Goal: Communication & Community: Answer question/provide support

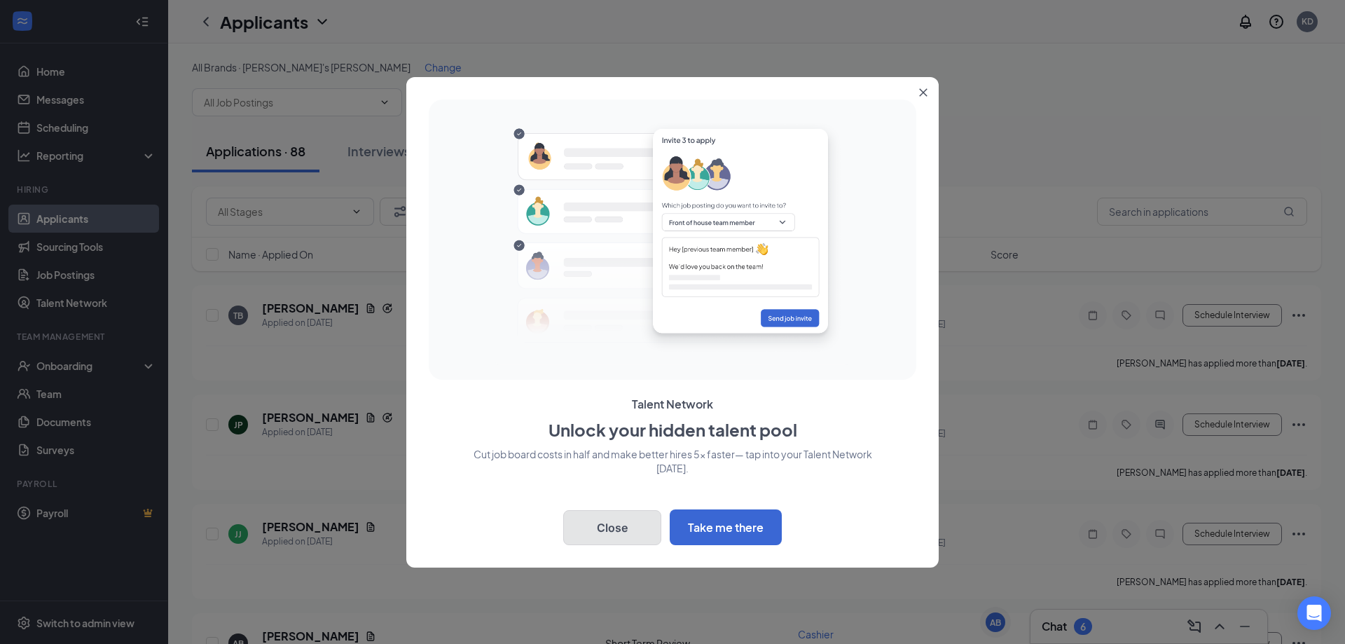
click at [612, 517] on button "Close" at bounding box center [612, 527] width 98 height 35
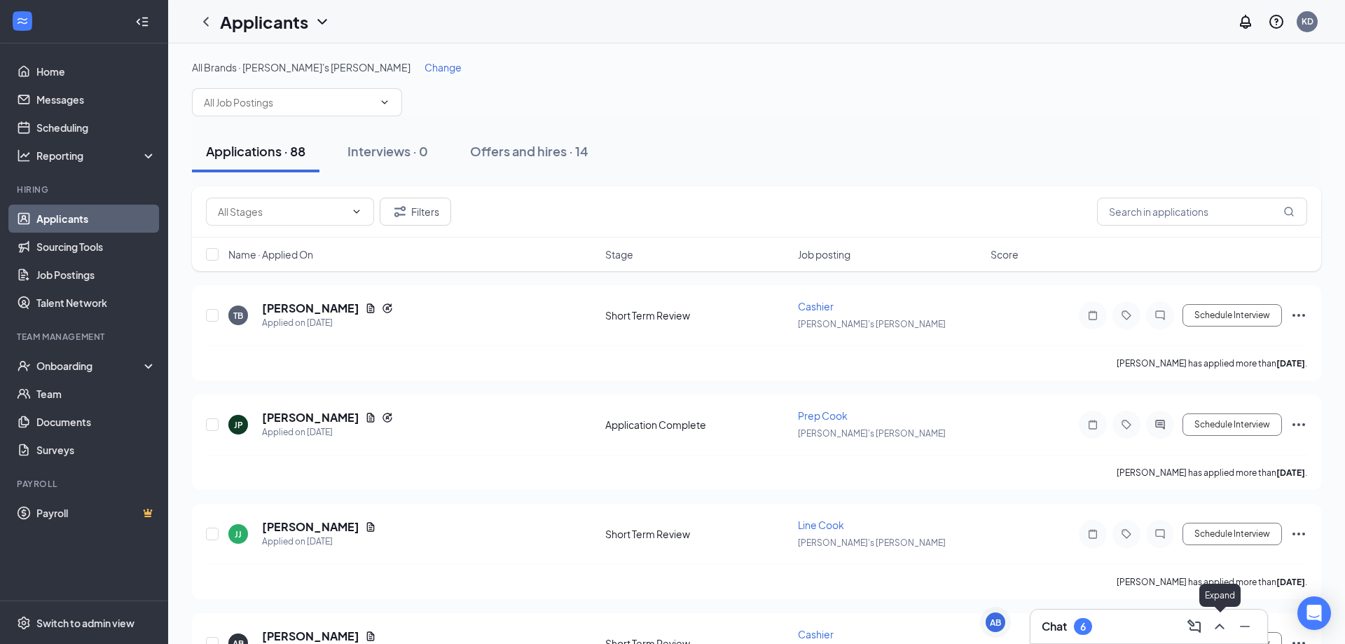
click at [1219, 624] on icon "ChevronUp" at bounding box center [1219, 626] width 17 height 17
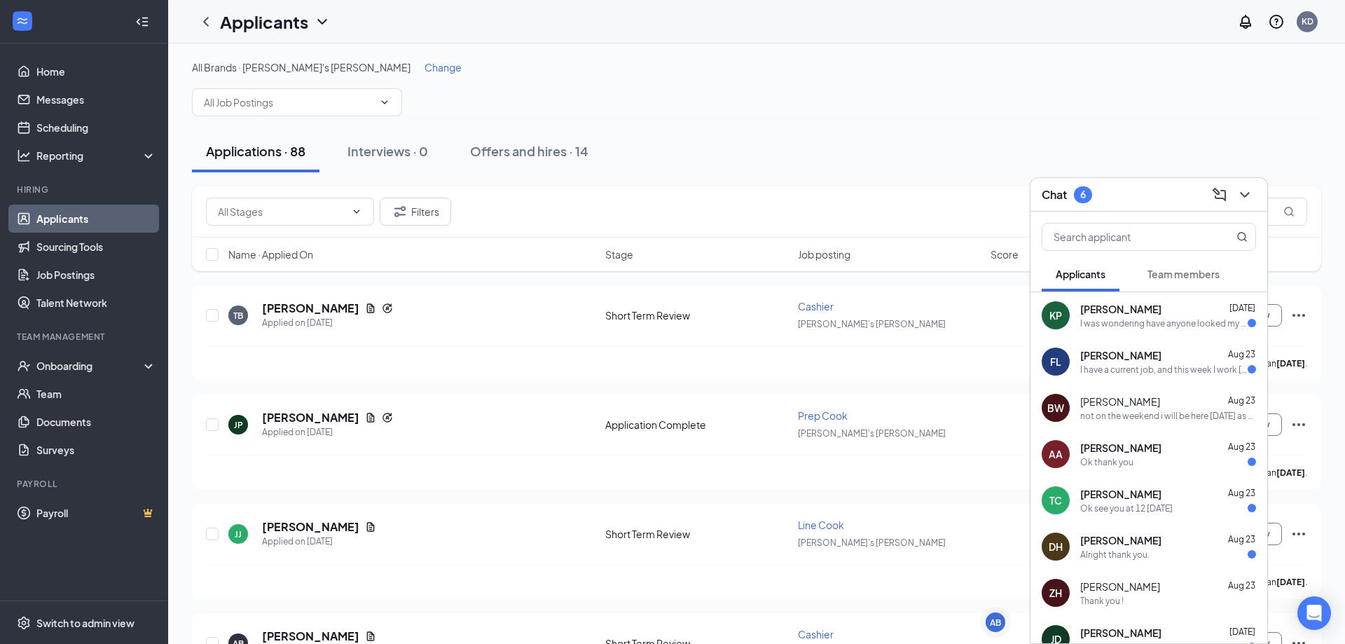
click at [824, 130] on div "Applications · 88 Interviews · 0 Offers and hires · 14" at bounding box center [756, 151] width 1129 height 70
click at [425, 66] on span "Change" at bounding box center [443, 67] width 37 height 13
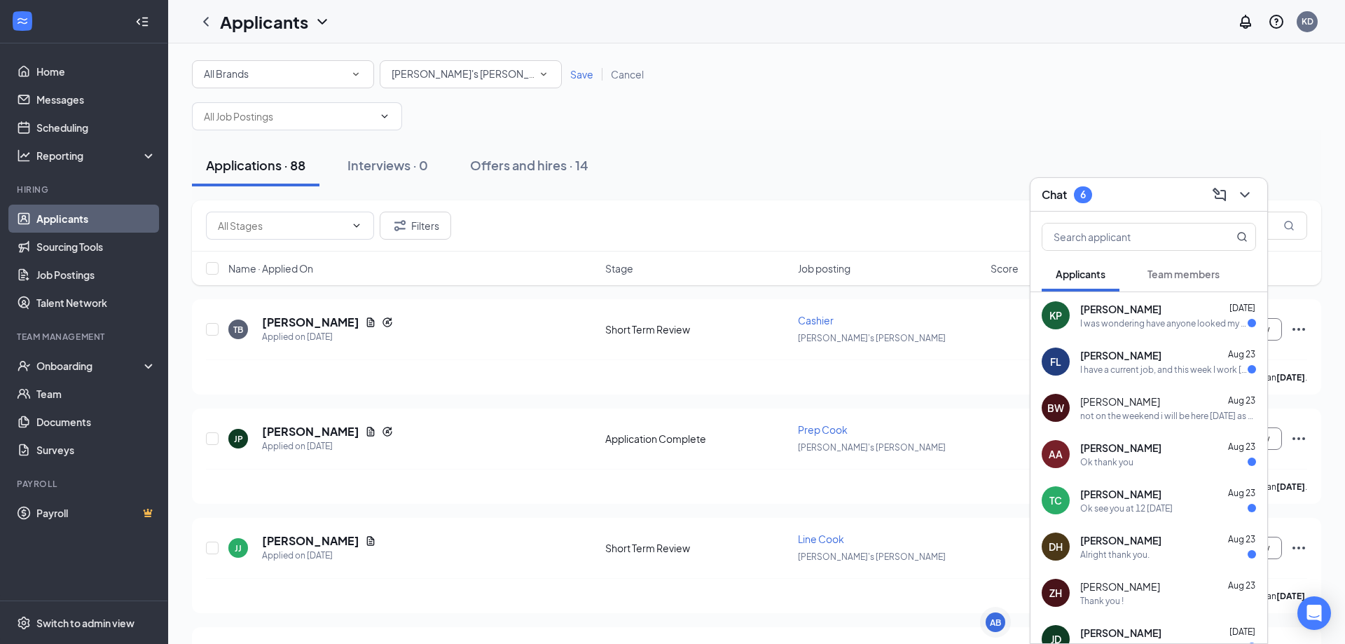
click at [460, 80] on span "[PERSON_NAME]'s [PERSON_NAME]" at bounding box center [476, 73] width 168 height 13
click at [453, 209] on span "Mountain Creek Sonic" at bounding box center [441, 214] width 101 height 13
click at [571, 82] on div "All Brands All Brands All Locations [GEOGRAPHIC_DATA] Sonic Save Cancel" at bounding box center [756, 74] width 1129 height 28
click at [575, 77] on span "Save" at bounding box center [581, 74] width 23 height 13
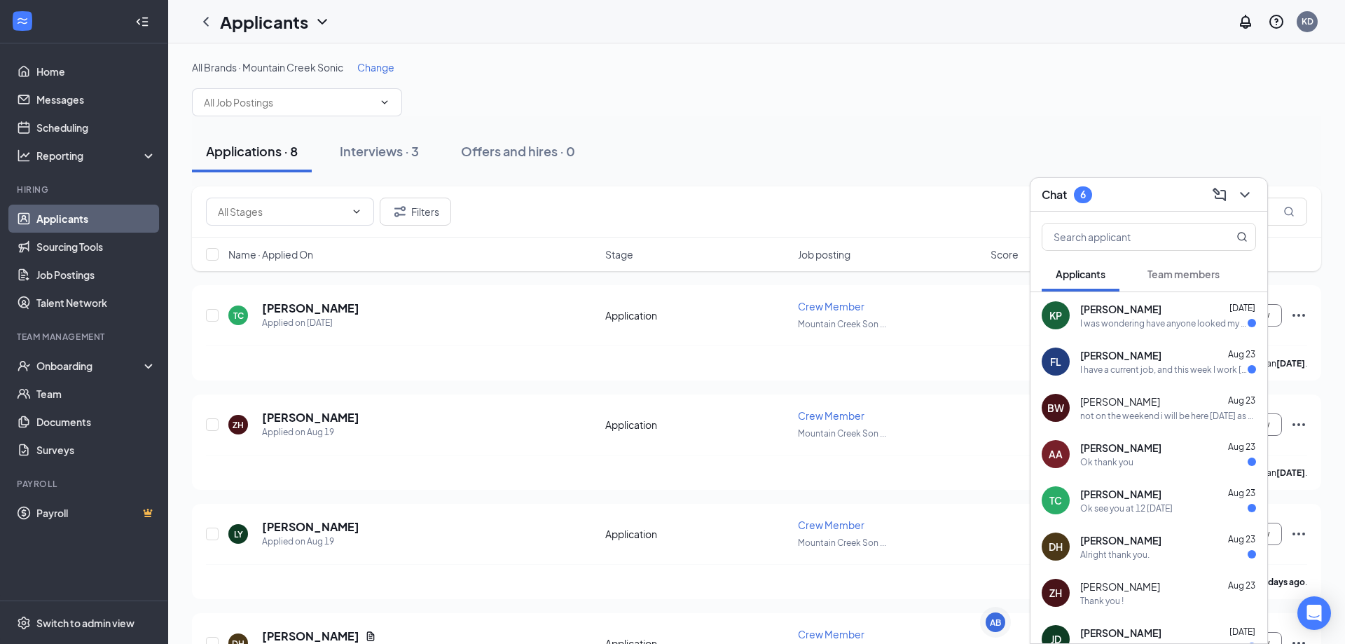
click at [1120, 356] on span "[PERSON_NAME]" at bounding box center [1120, 355] width 81 height 14
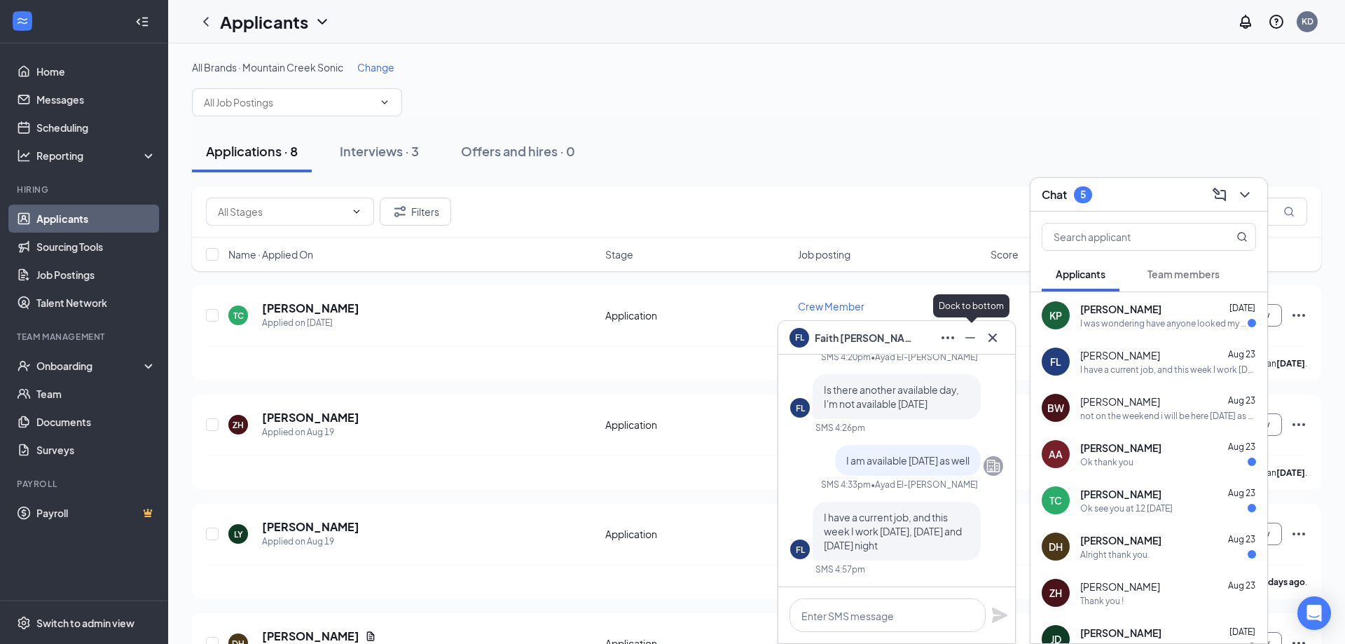
click at [976, 343] on icon "Minimize" at bounding box center [970, 337] width 17 height 17
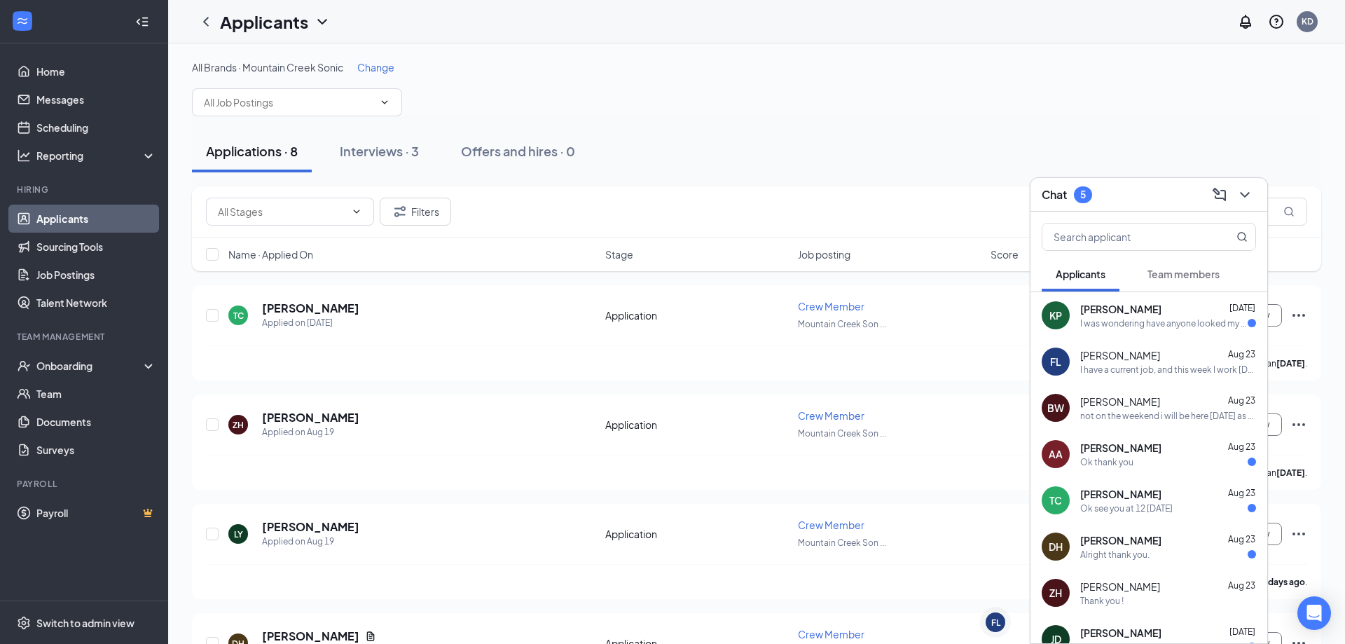
click at [1129, 402] on span "[PERSON_NAME]" at bounding box center [1120, 401] width 80 height 14
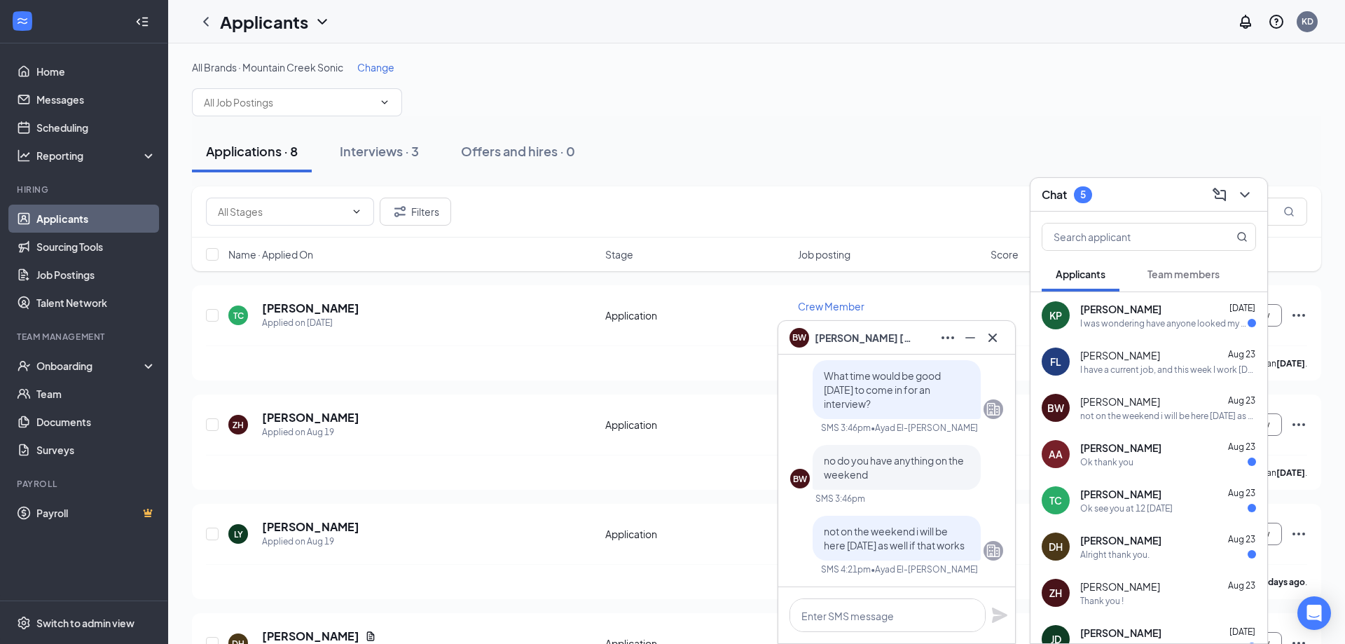
click at [1131, 449] on span "[PERSON_NAME]" at bounding box center [1120, 448] width 81 height 14
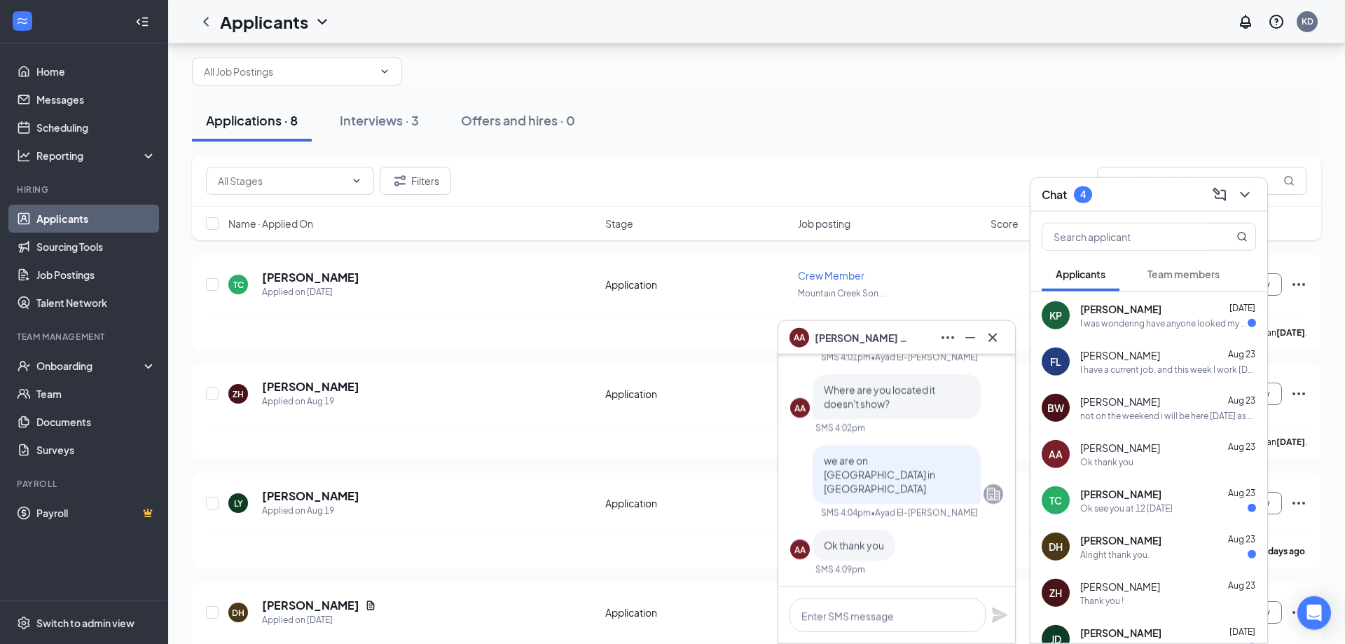
scroll to position [48, 0]
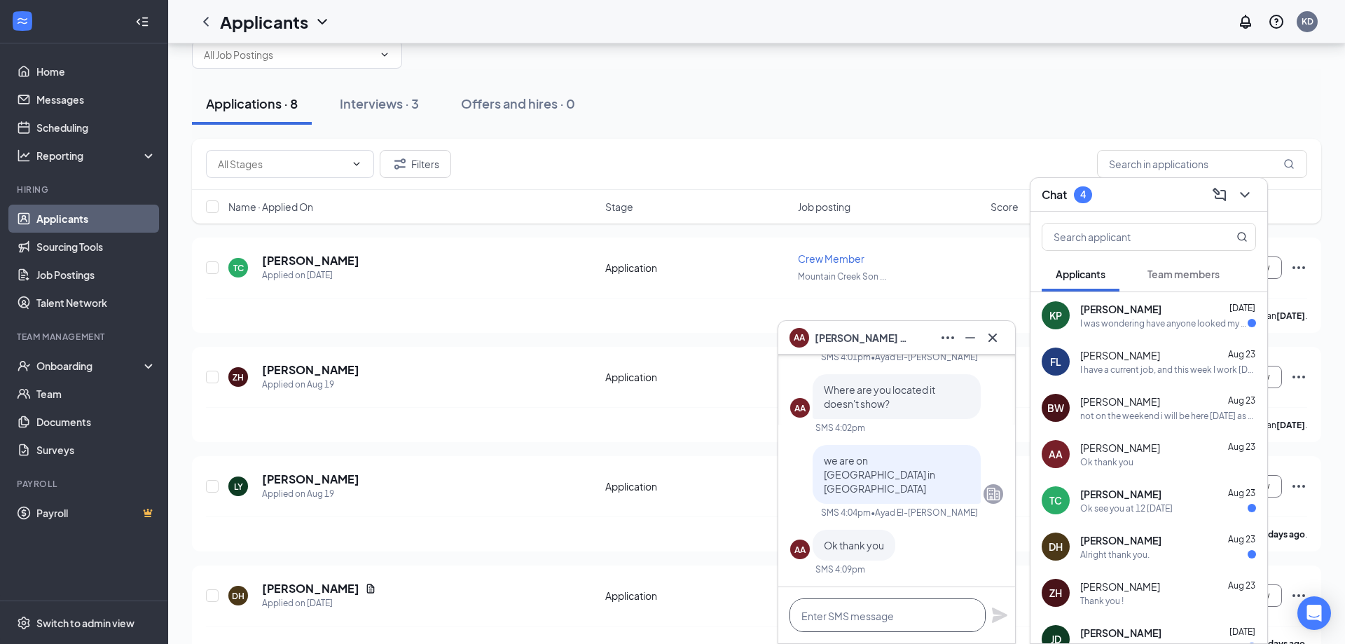
click at [832, 607] on textarea at bounding box center [888, 615] width 196 height 34
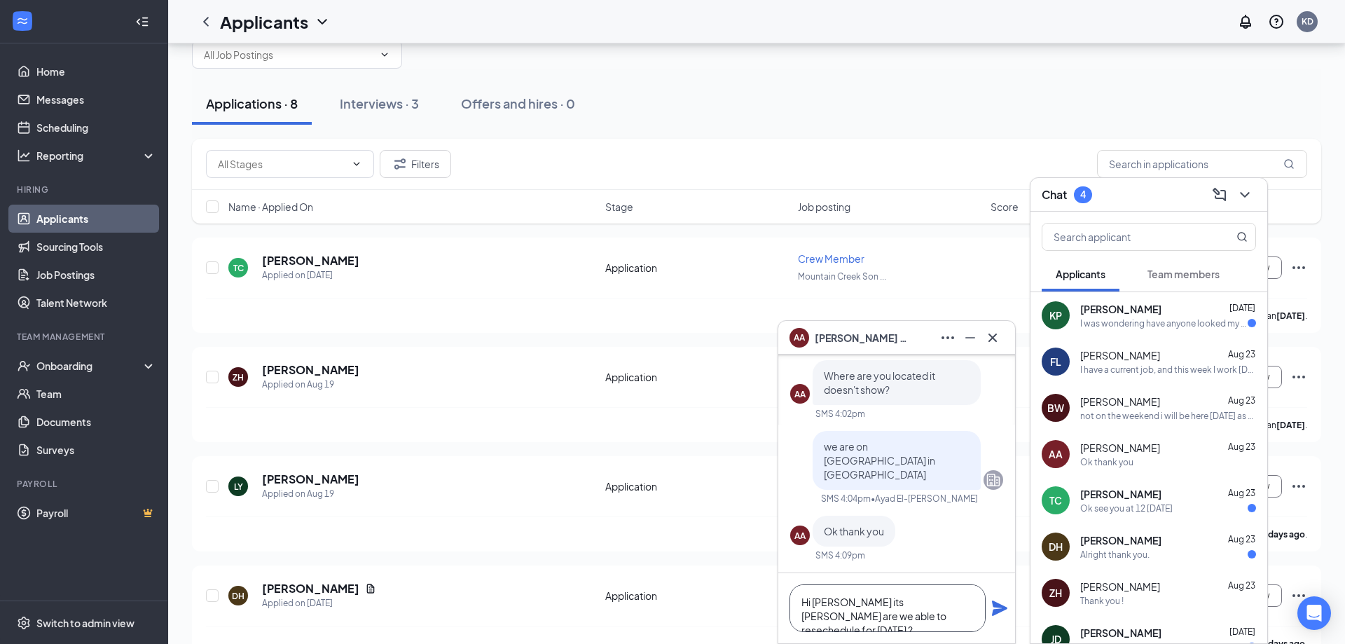
type textarea "Hi [PERSON_NAME] its [PERSON_NAME] are we able to resechedule for [DATE] ?"
click at [1001, 606] on icon "Plane" at bounding box center [999, 607] width 15 height 15
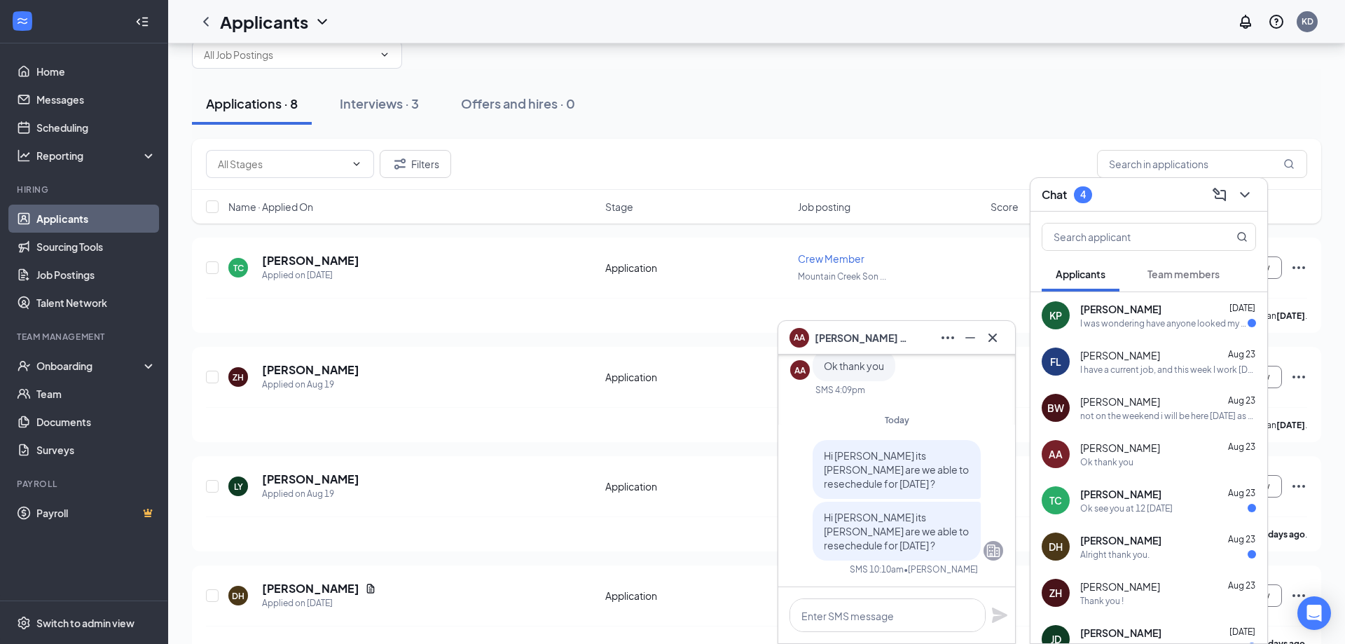
click at [1101, 501] on div "[PERSON_NAME] [DATE] Ok see you at 12 [DATE]" at bounding box center [1168, 500] width 176 height 27
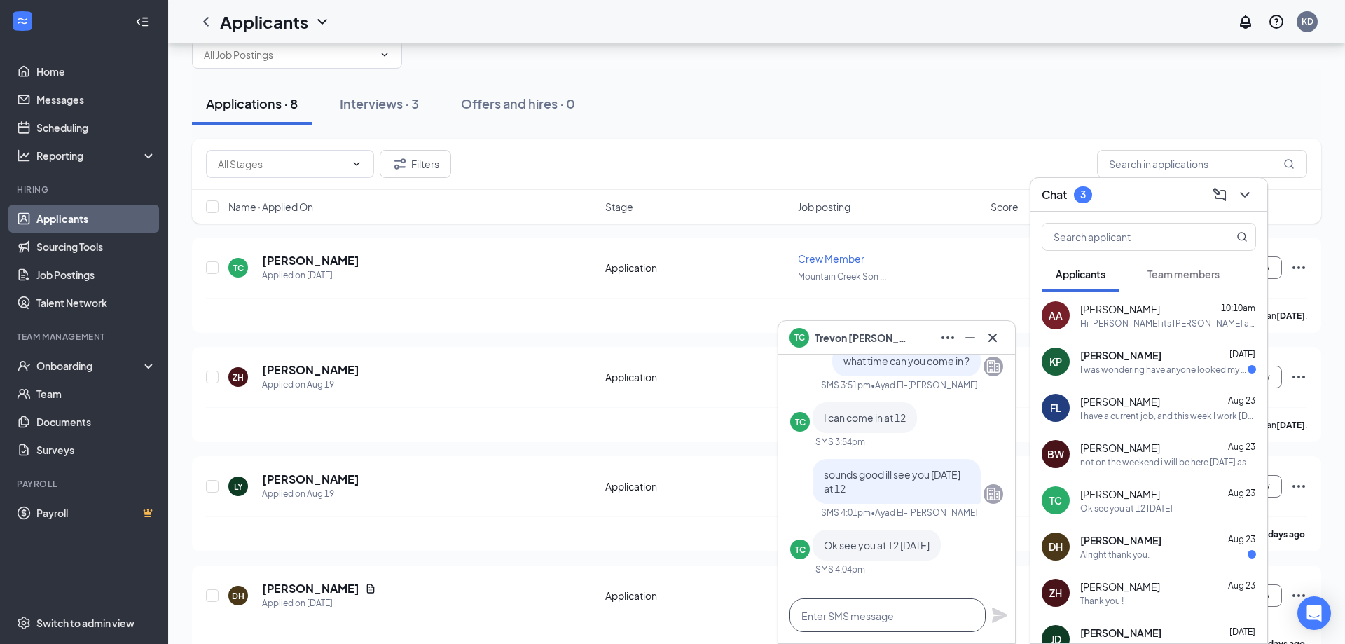
click at [866, 605] on textarea at bounding box center [888, 615] width 196 height 34
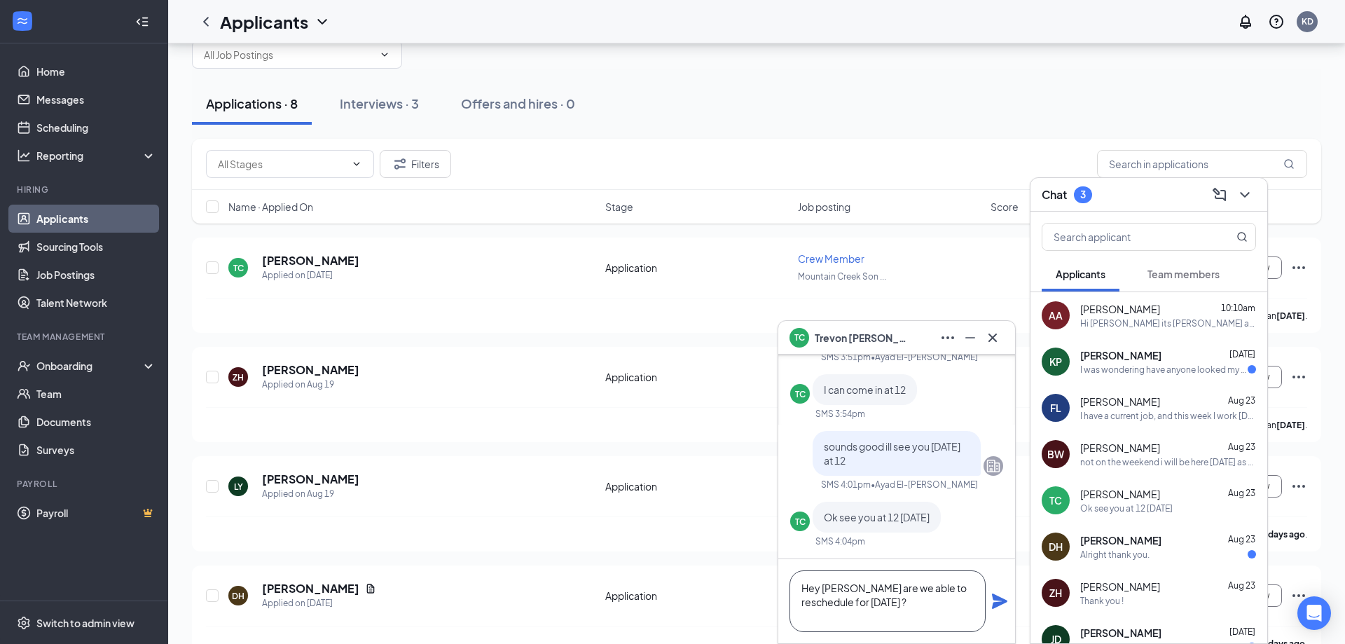
type textarea "Hey [PERSON_NAME] are we able to reschedule for [DATE] ?"
click at [1094, 541] on span "[PERSON_NAME]" at bounding box center [1120, 540] width 81 height 14
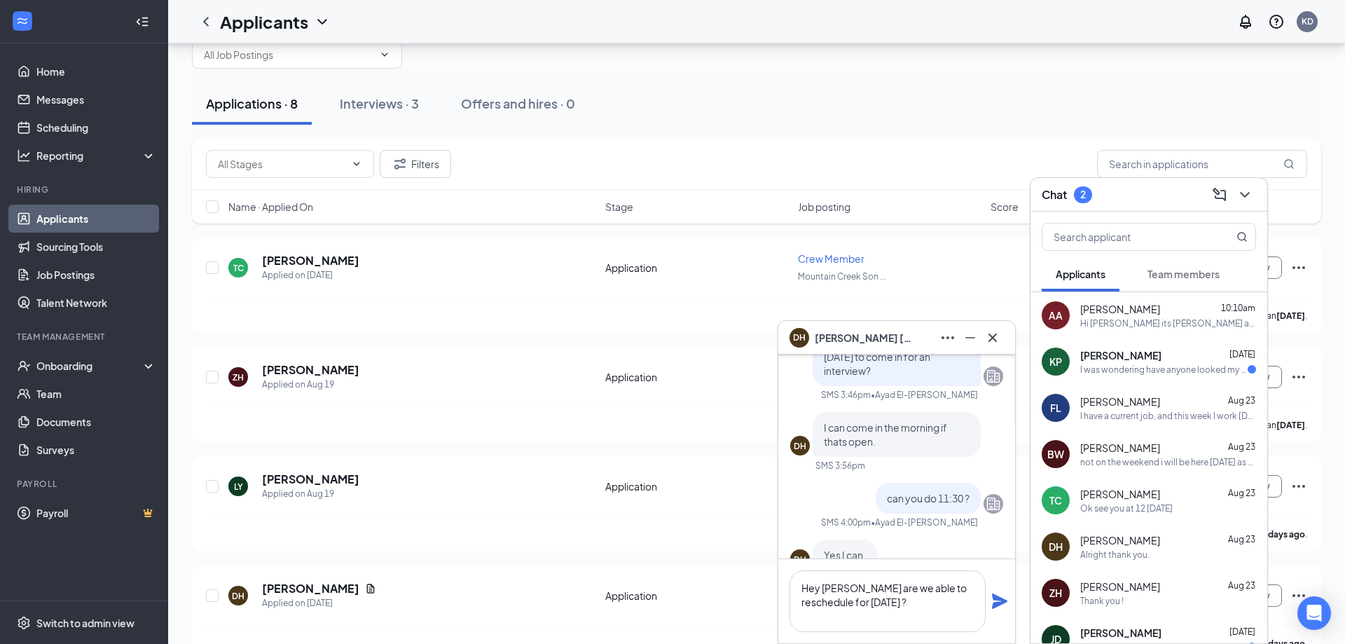
scroll to position [50, 0]
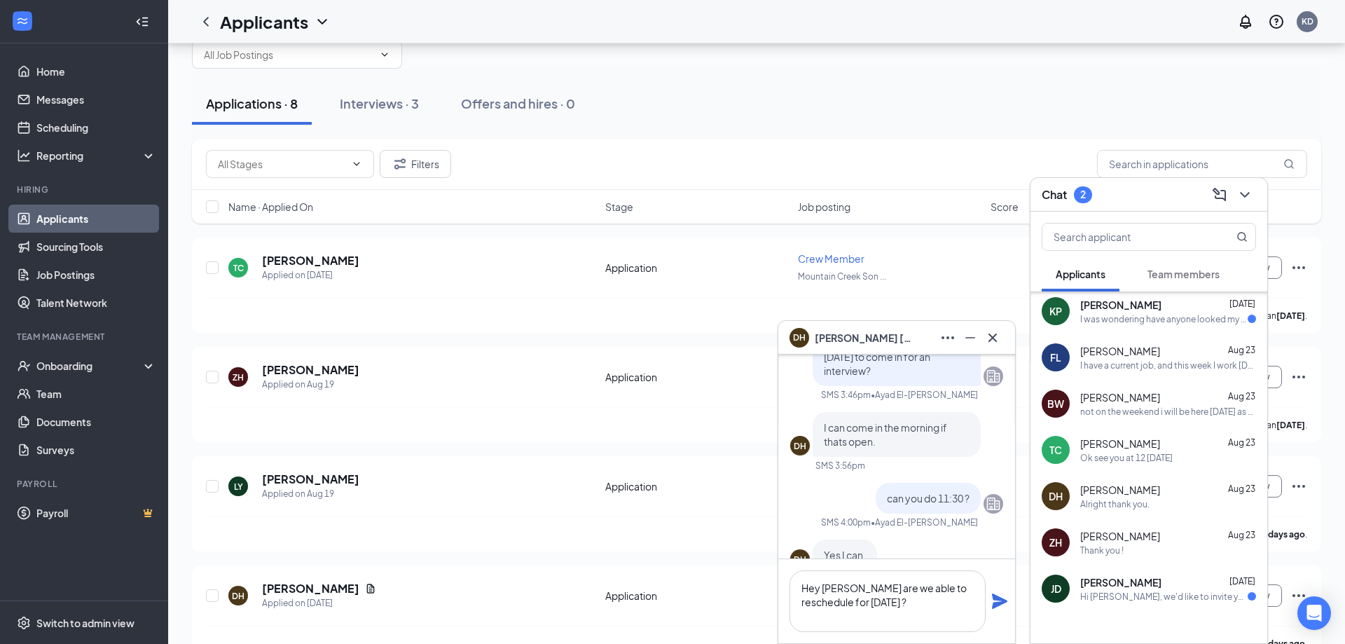
click at [1127, 541] on span "[PERSON_NAME]" at bounding box center [1120, 536] width 80 height 14
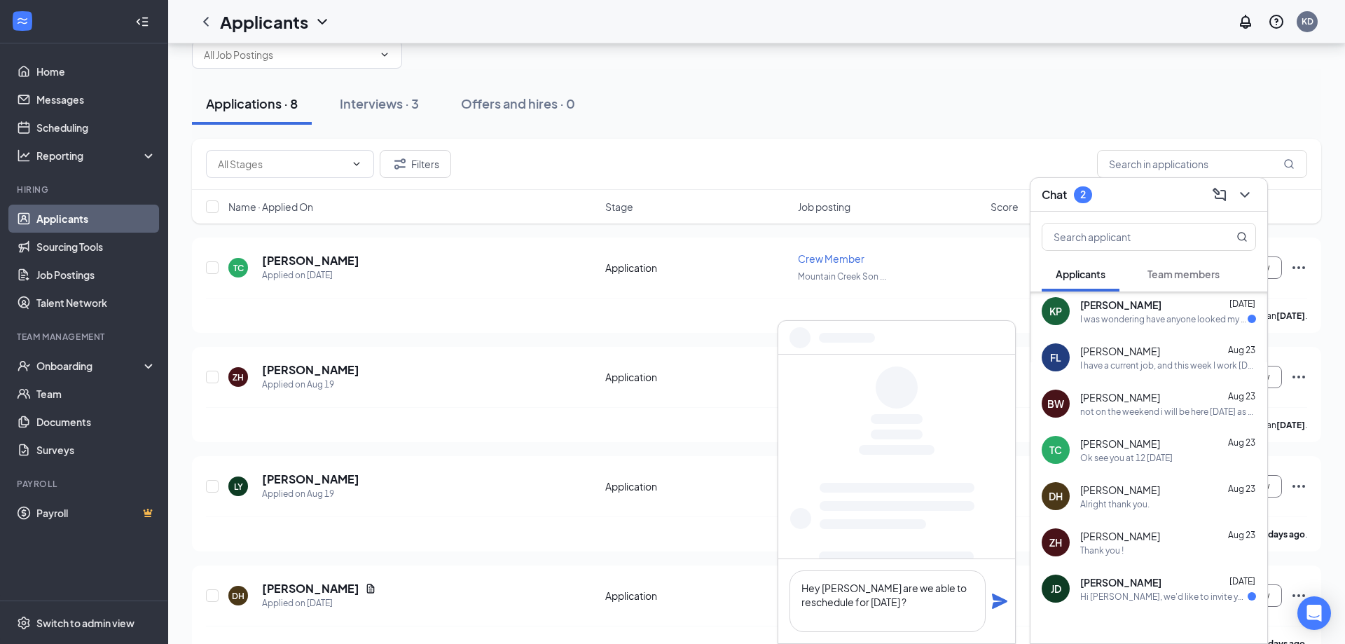
scroll to position [0, 0]
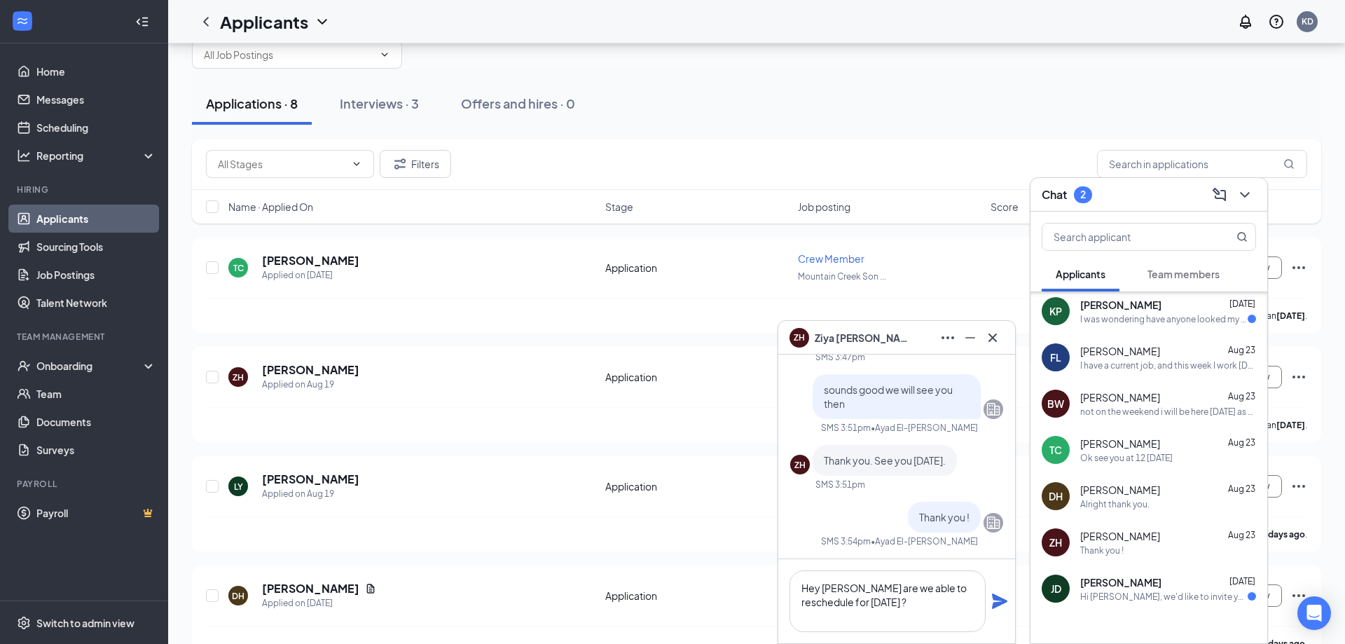
click at [1135, 460] on div "Ok see you at 12 [DATE]" at bounding box center [1126, 458] width 92 height 12
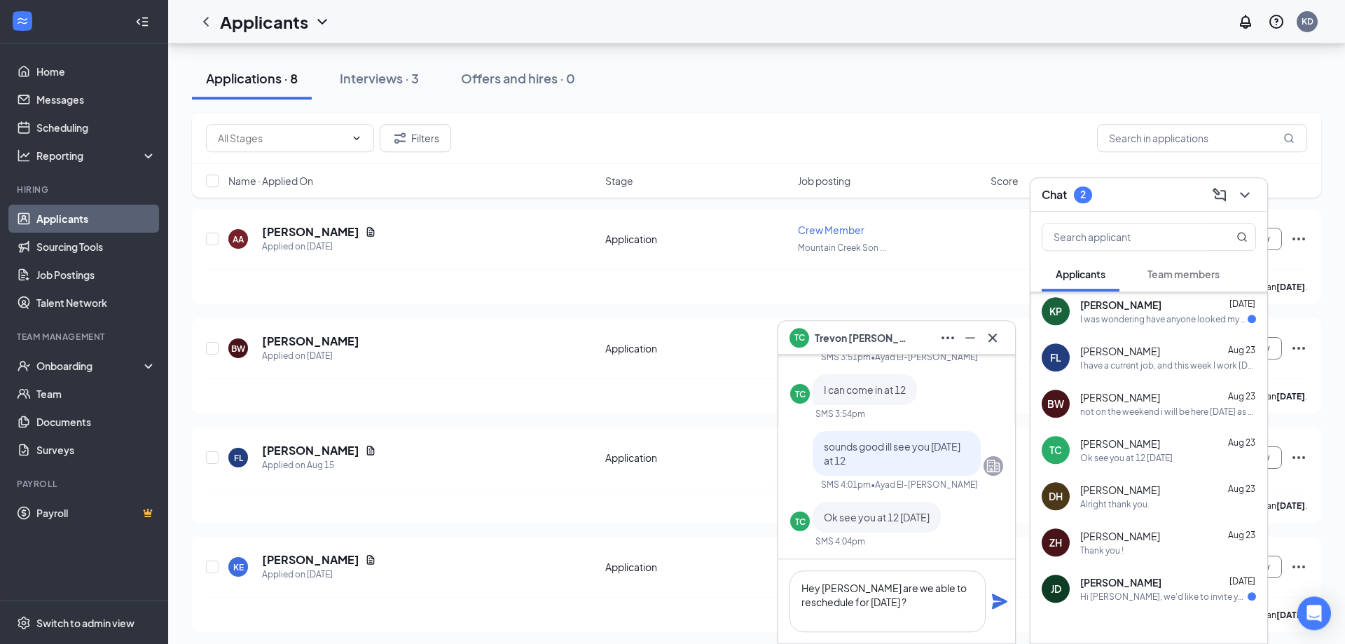
scroll to position [516, 0]
click at [995, 595] on icon "Plane" at bounding box center [999, 601] width 17 height 17
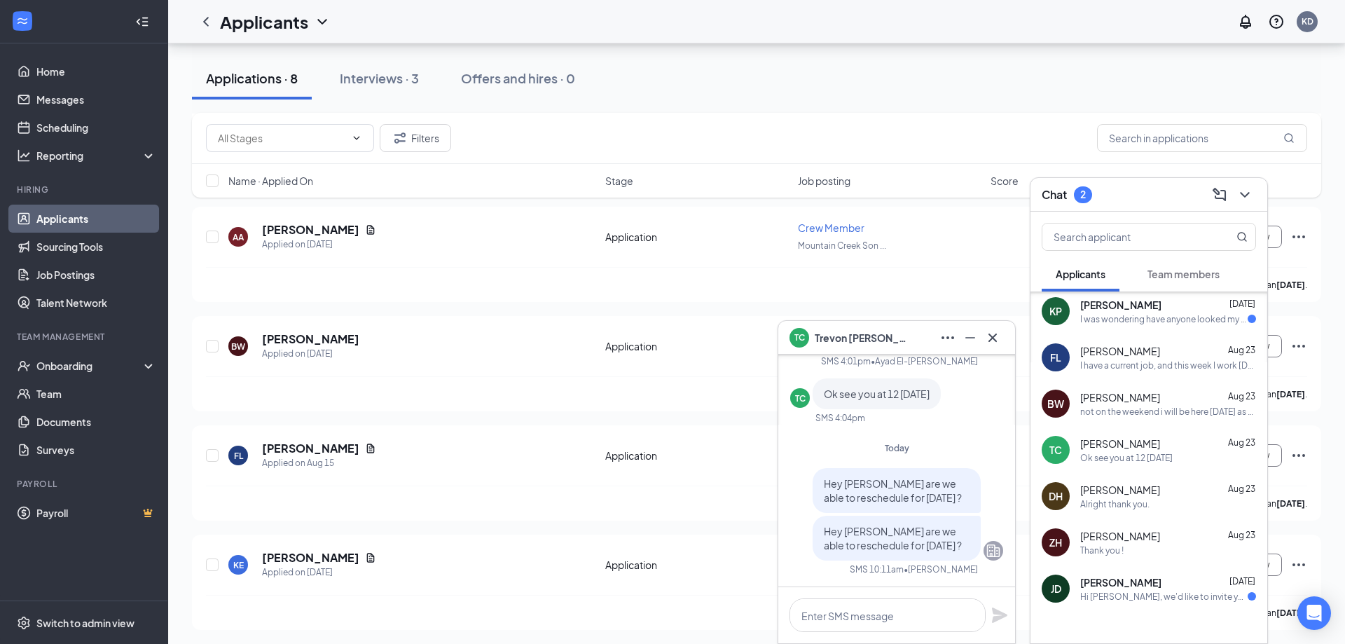
click at [1129, 561] on div "ZH [PERSON_NAME] [DATE] Thank you !" at bounding box center [1149, 542] width 237 height 46
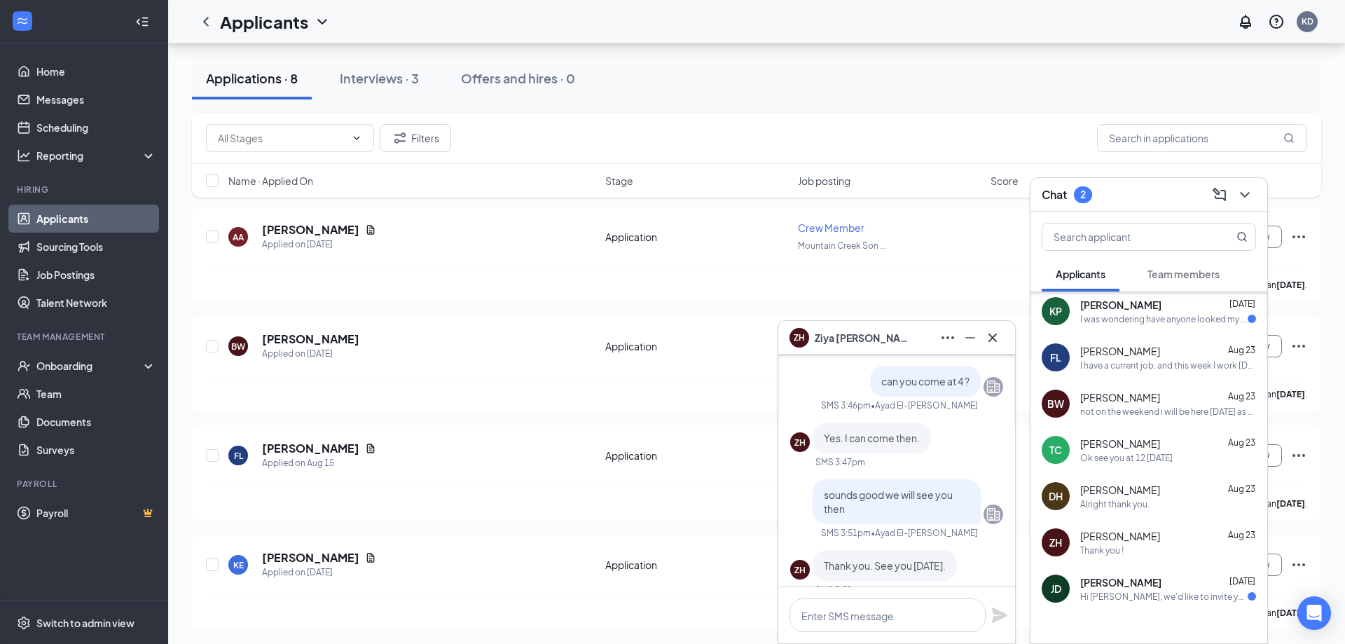
scroll to position [0, 0]
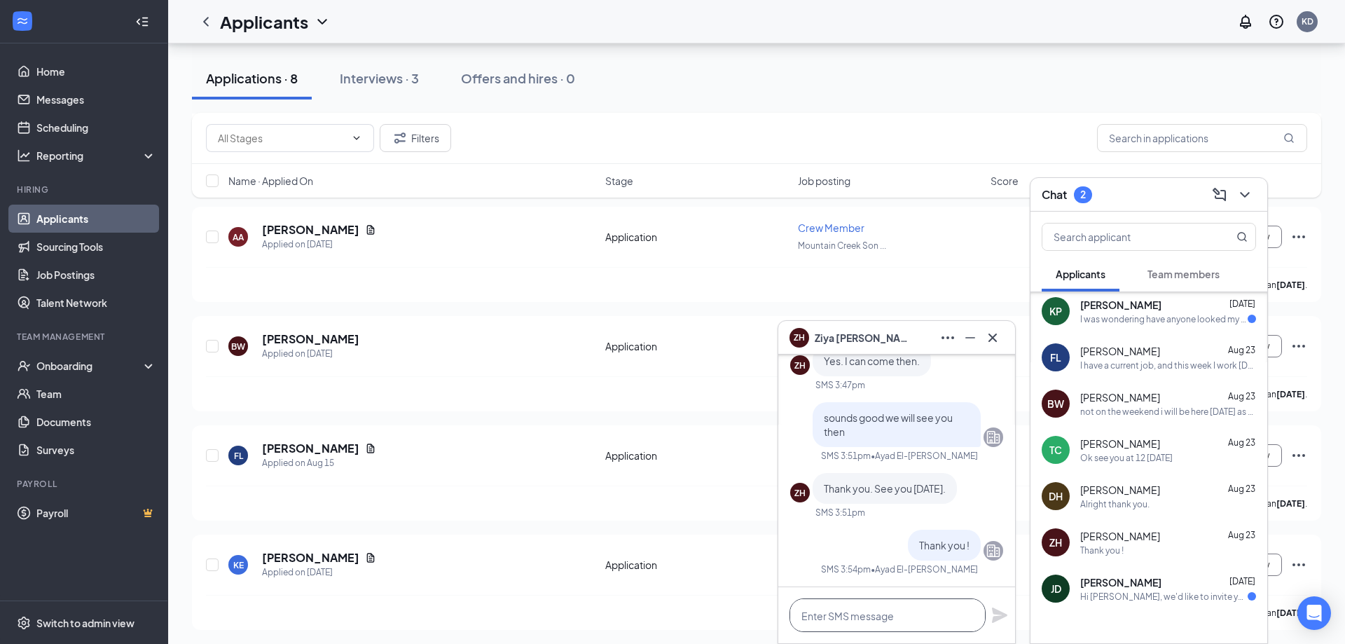
click at [907, 610] on textarea at bounding box center [888, 615] width 196 height 34
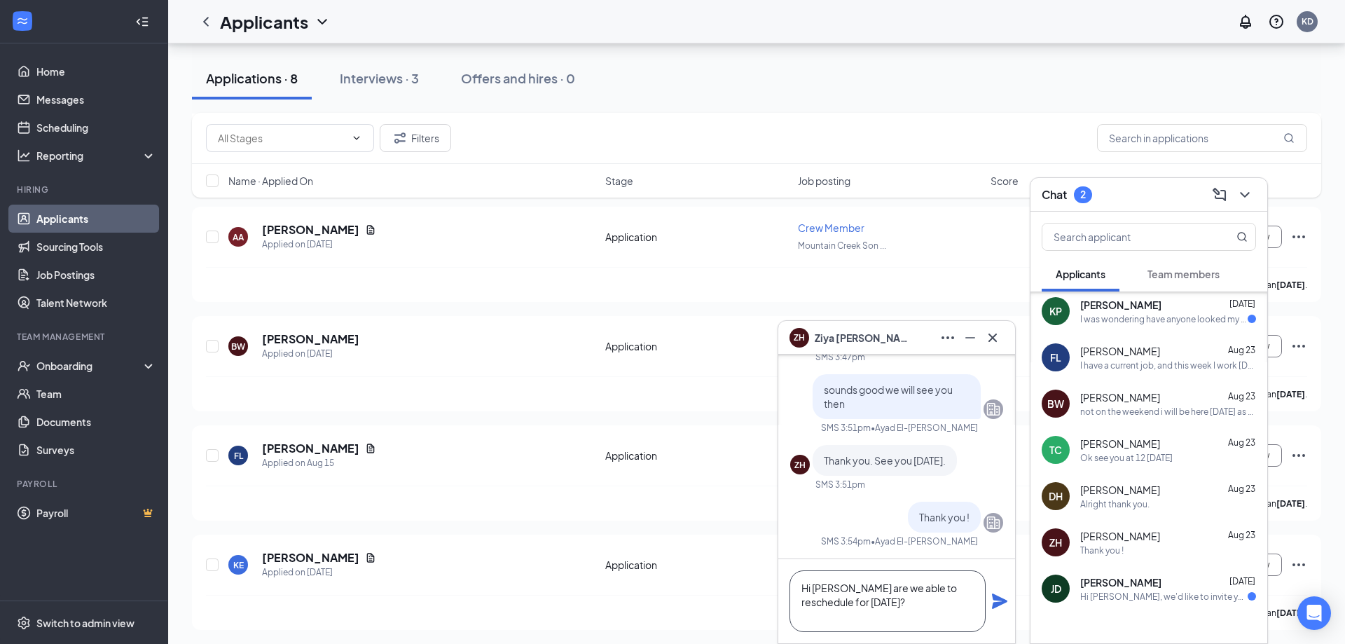
type textarea "Hi [PERSON_NAME] are we able to reschedule for [DATE]?"
click at [994, 603] on icon "Plane" at bounding box center [999, 601] width 17 height 17
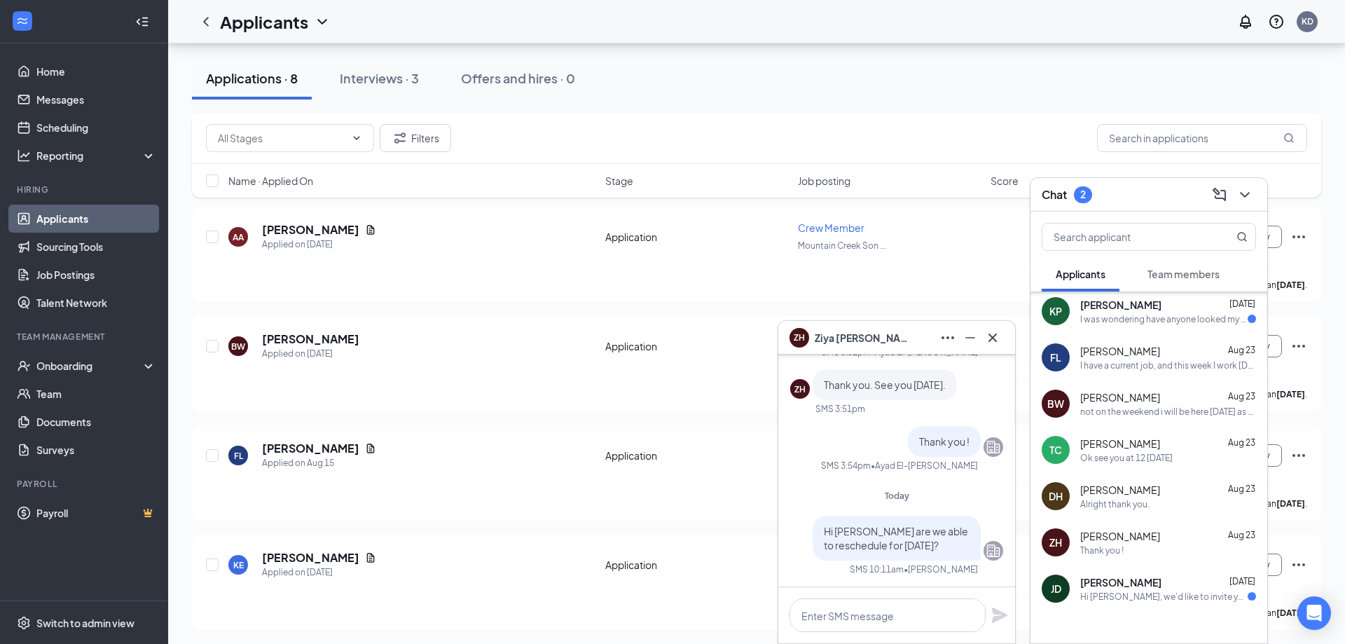
click at [1135, 322] on div "I was wondering have anyone looked my application yet" at bounding box center [1163, 319] width 167 height 12
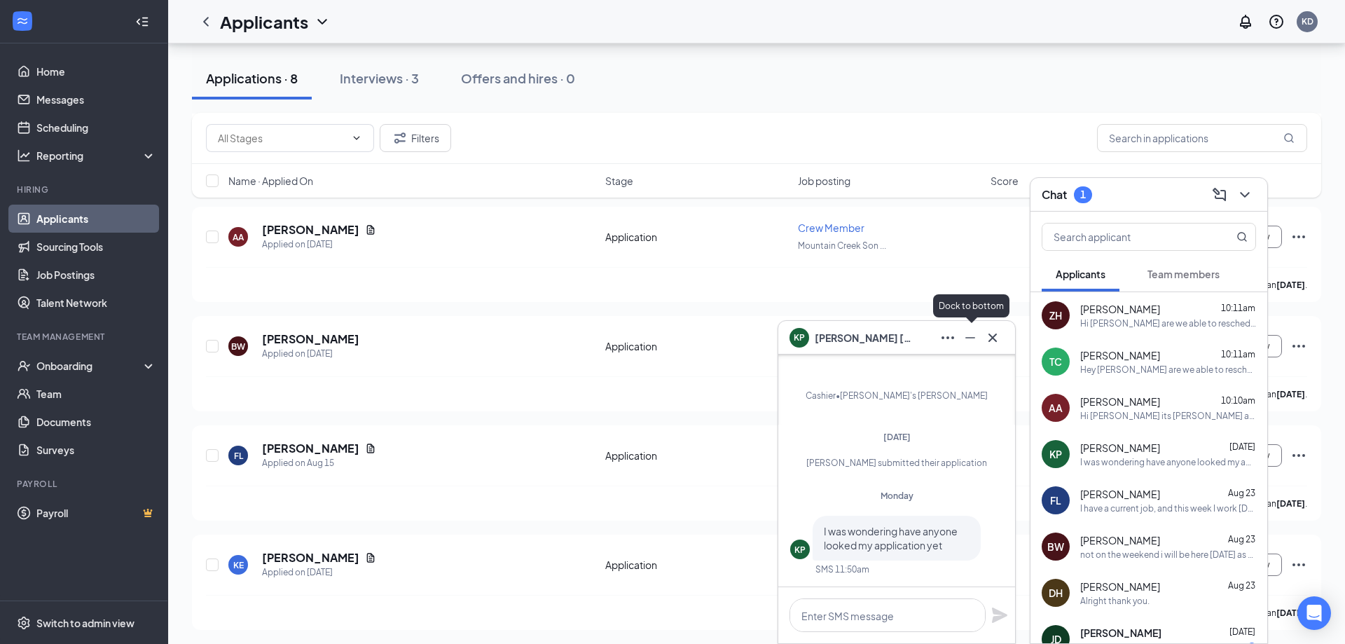
click at [968, 338] on icon "Minimize" at bounding box center [970, 337] width 10 height 1
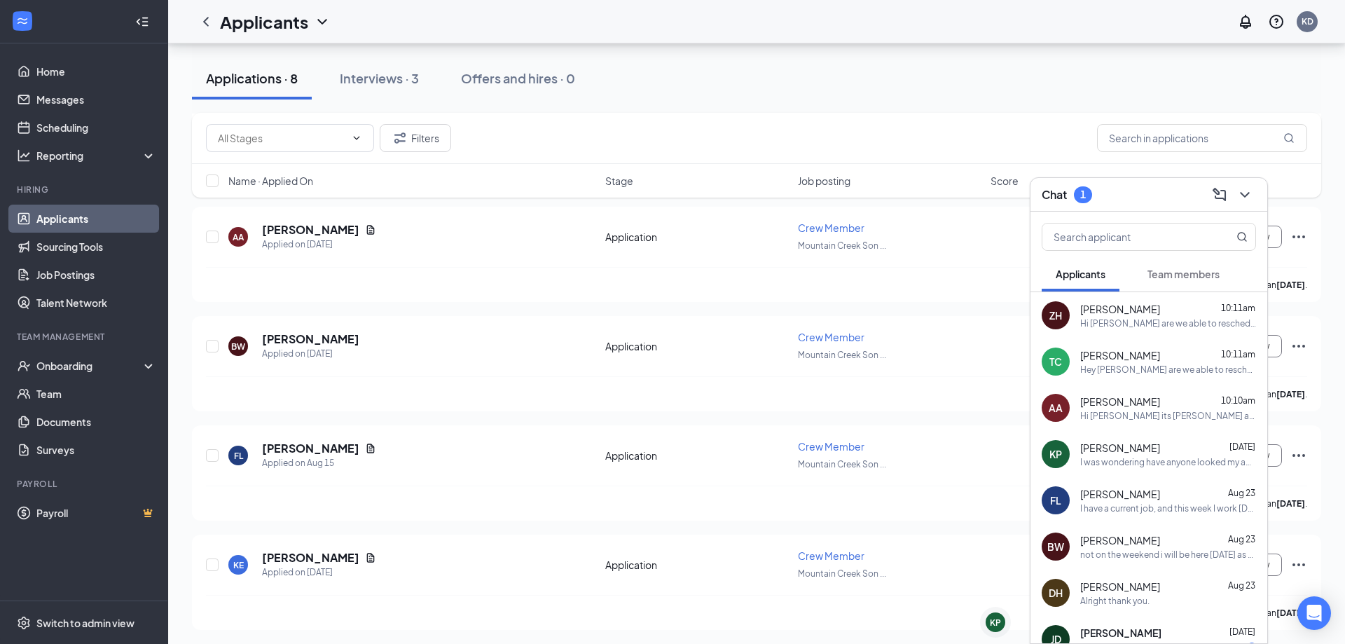
click at [1121, 322] on div "Hi [PERSON_NAME] are we able to reschedule for [DATE]?" at bounding box center [1168, 323] width 176 height 12
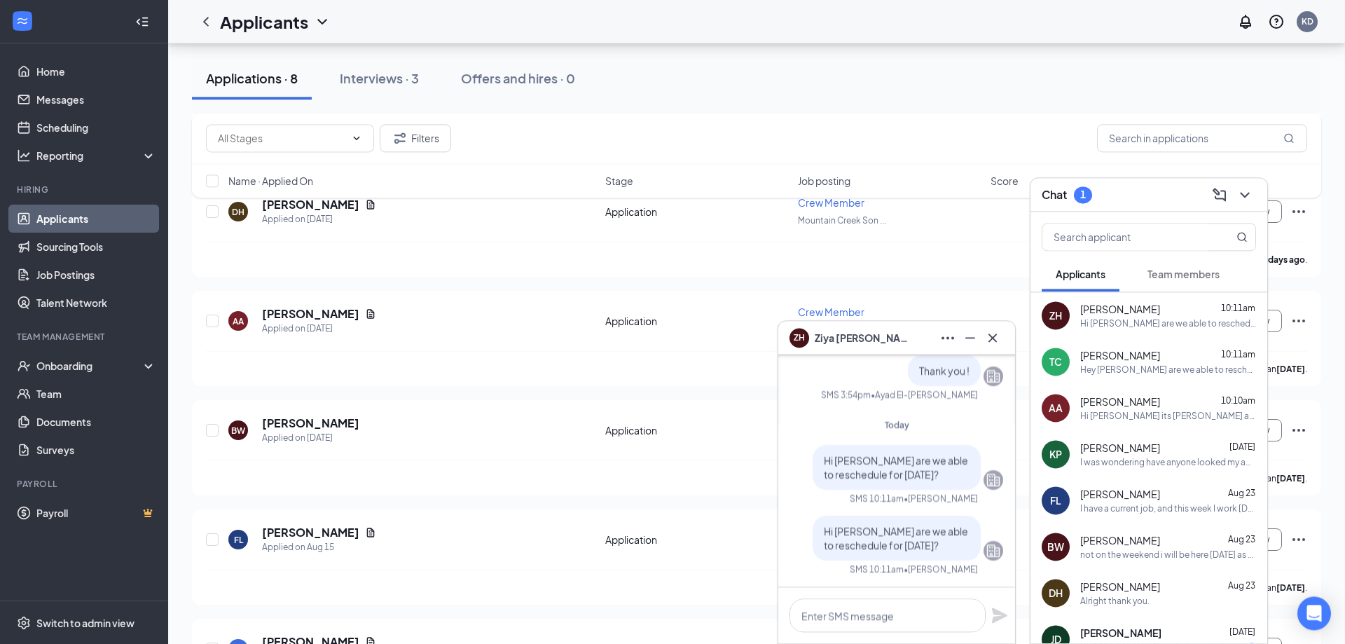
scroll to position [420, 0]
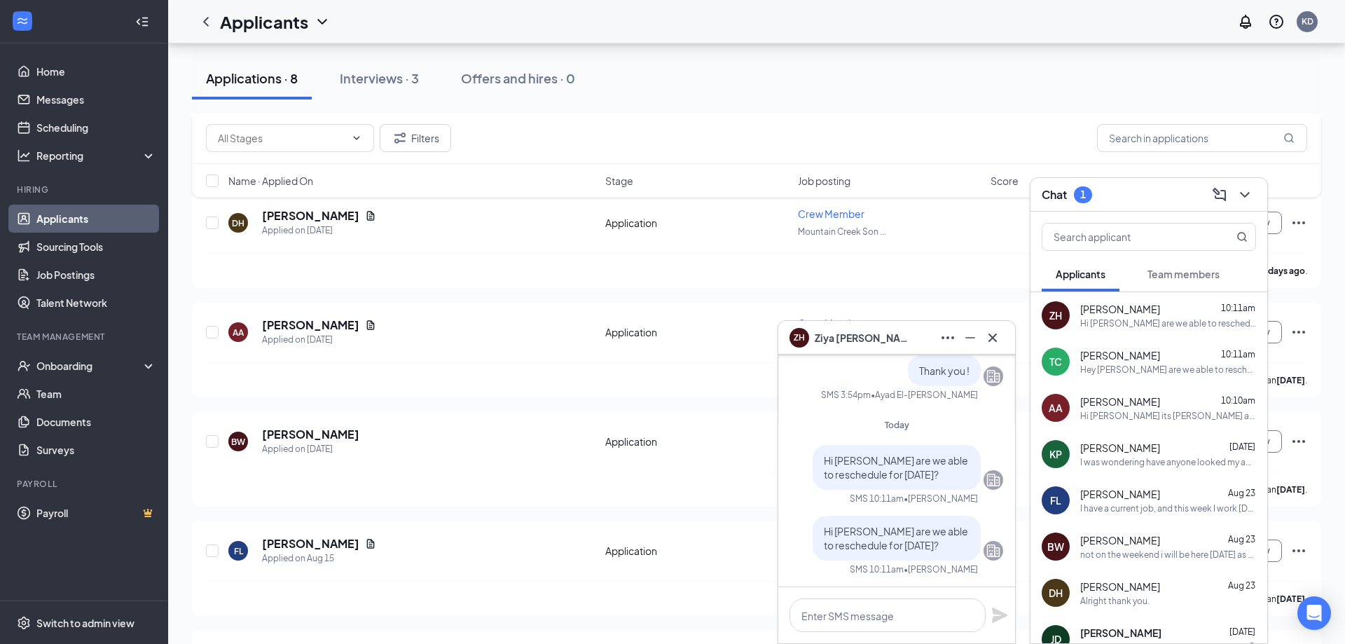
click at [1136, 452] on span "[PERSON_NAME]" at bounding box center [1120, 448] width 80 height 14
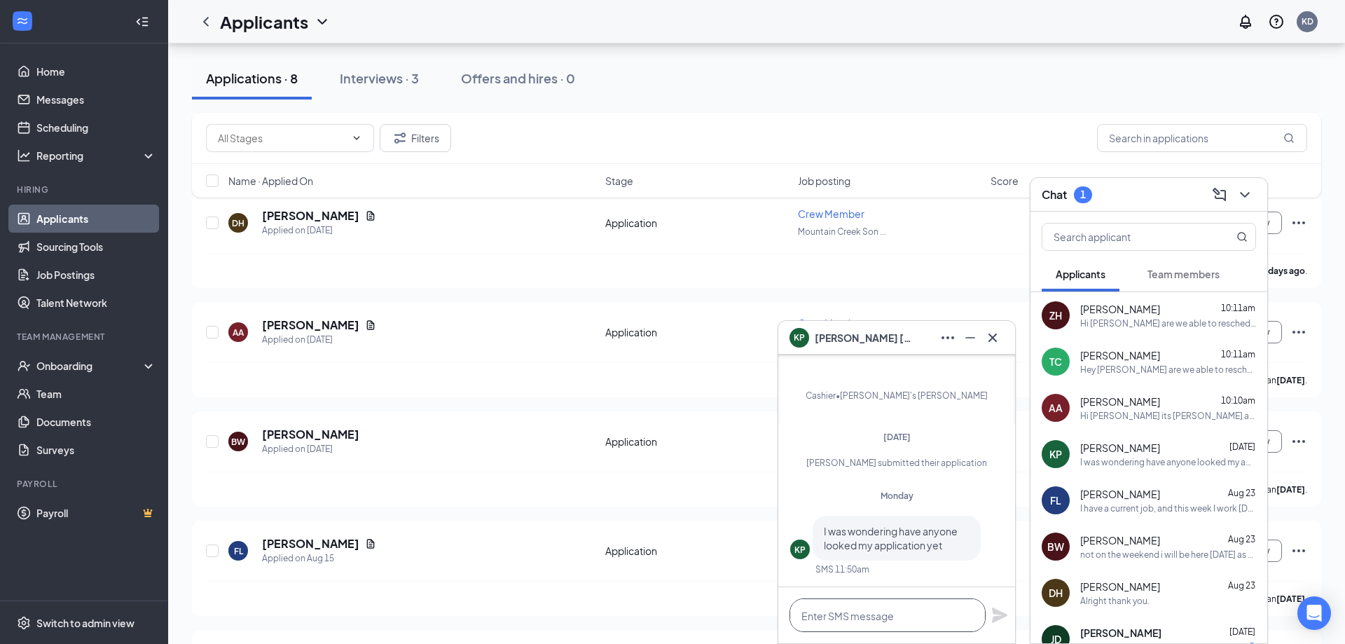
click at [900, 614] on textarea at bounding box center [888, 615] width 196 height 34
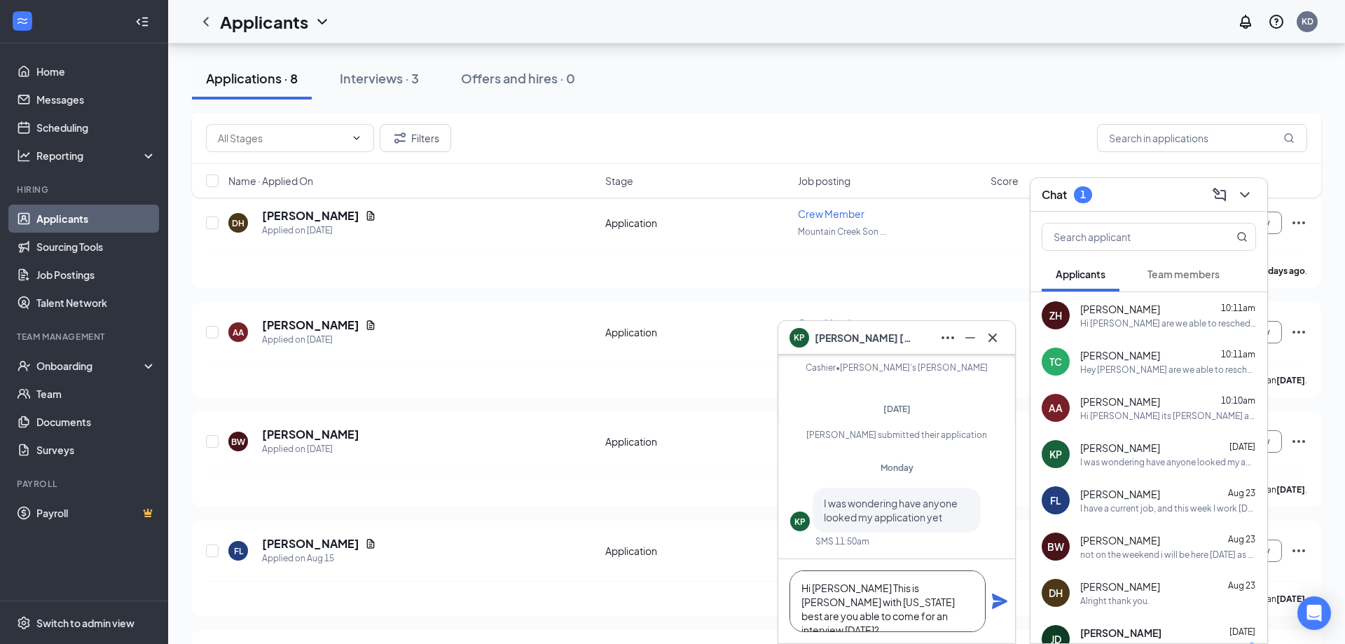
type textarea "Hi [PERSON_NAME] This is [PERSON_NAME] with [US_STATE] best are you able to com…"
click at [992, 602] on icon "Plane" at bounding box center [999, 601] width 17 height 17
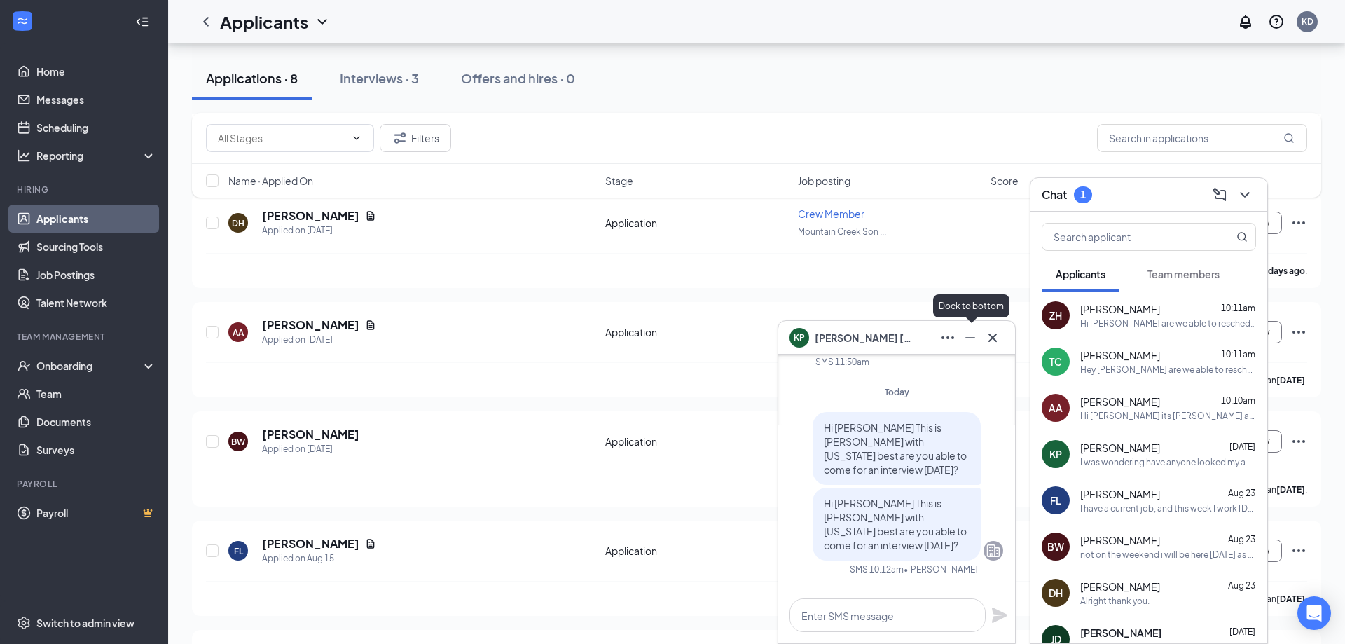
click at [970, 343] on icon "Minimize" at bounding box center [970, 337] width 17 height 17
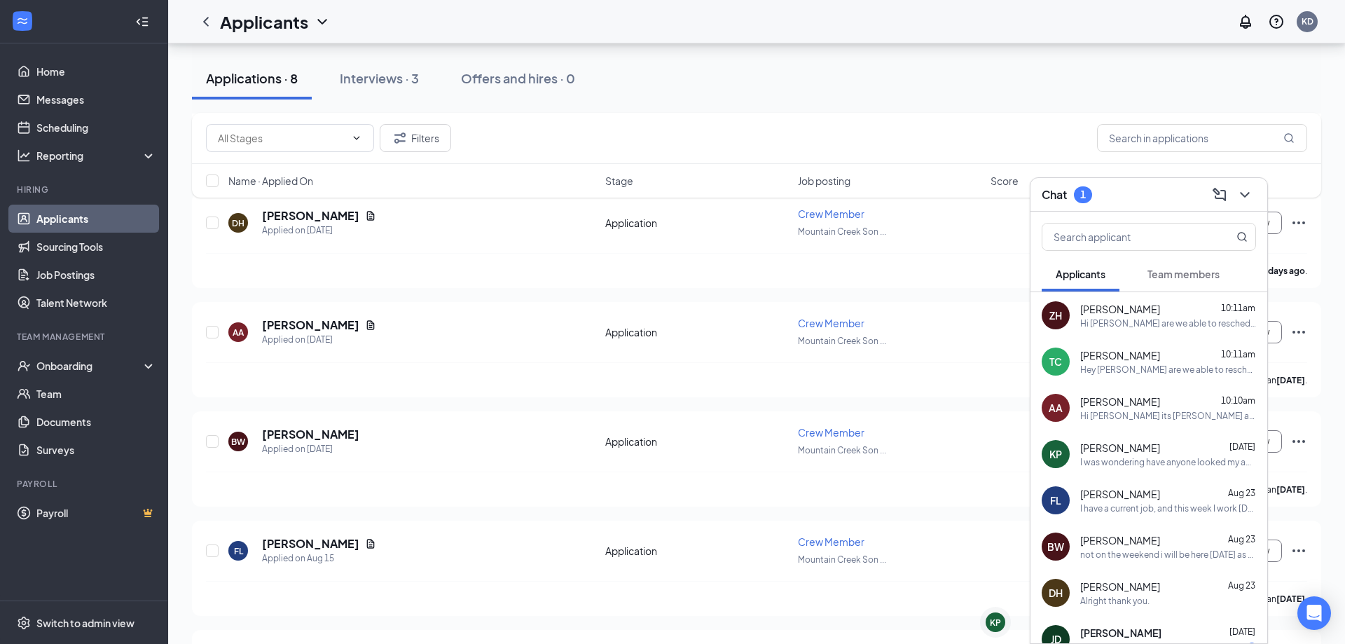
click at [1119, 455] on div "[PERSON_NAME] [DATE] I was wondering have anyone looked my application yet" at bounding box center [1168, 454] width 176 height 27
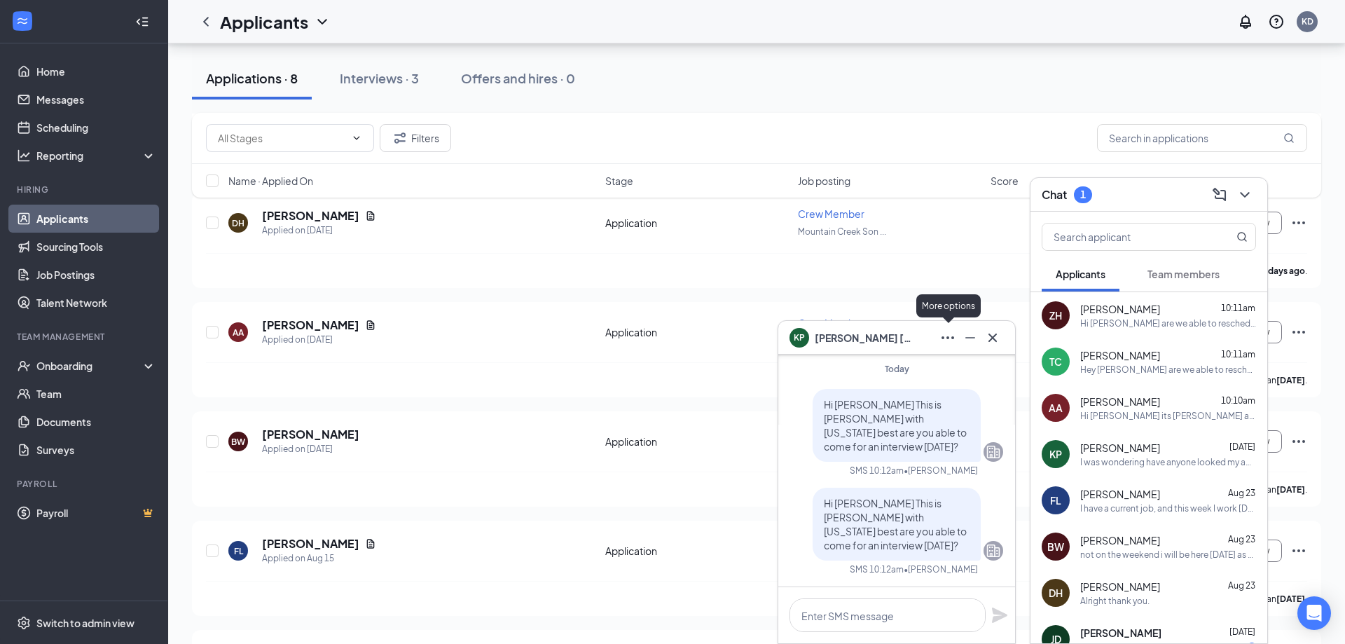
click at [939, 337] on button at bounding box center [948, 337] width 22 height 22
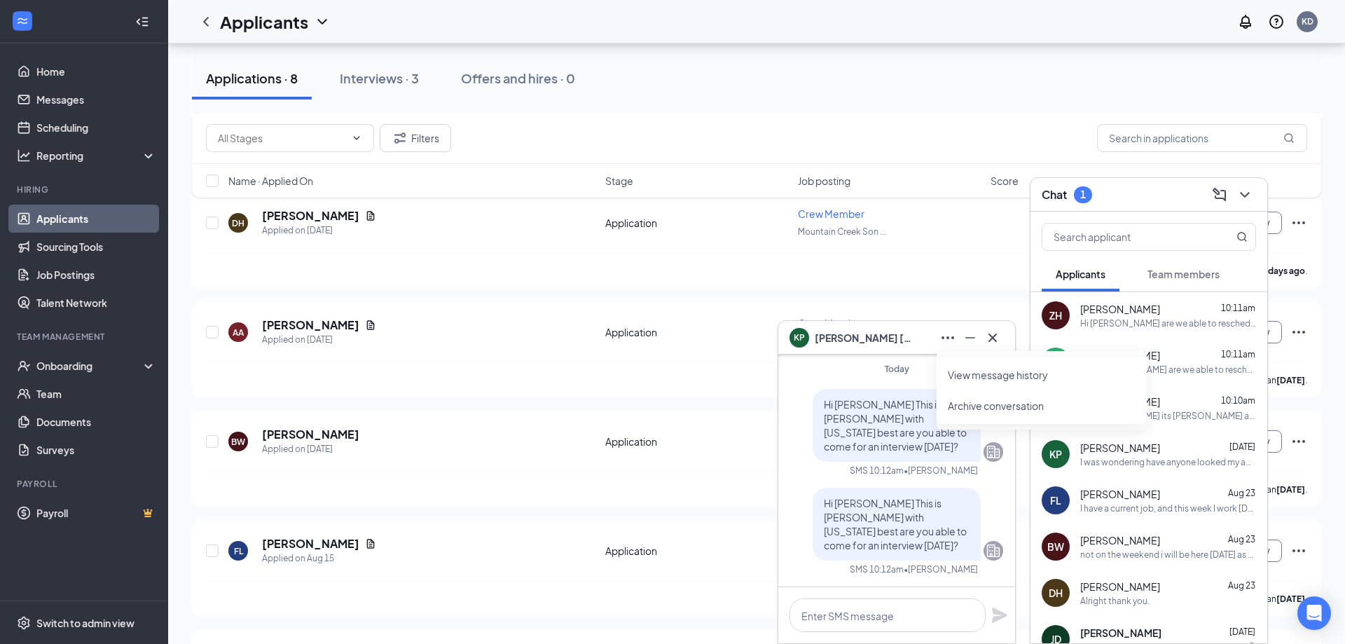
click at [845, 390] on div "Hi [PERSON_NAME] This is [PERSON_NAME] with [US_STATE] best are you able to com…" at bounding box center [897, 425] width 168 height 73
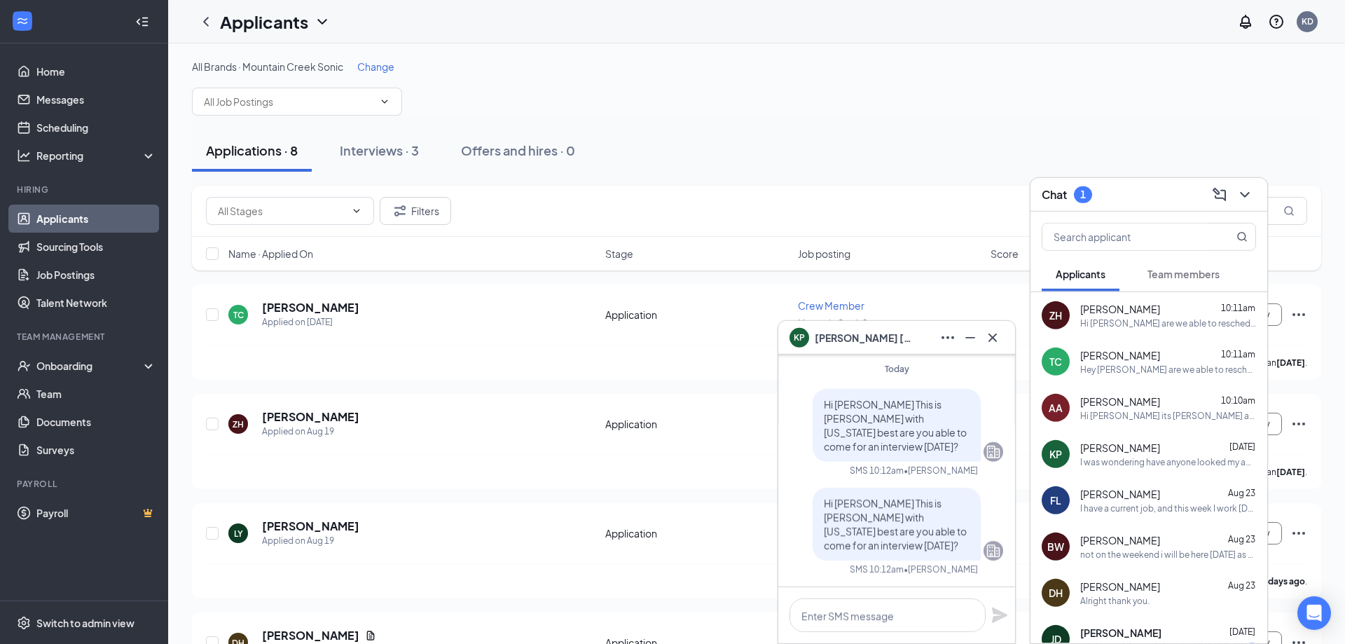
scroll to position [0, 0]
click at [389, 69] on span "Change" at bounding box center [375, 67] width 37 height 13
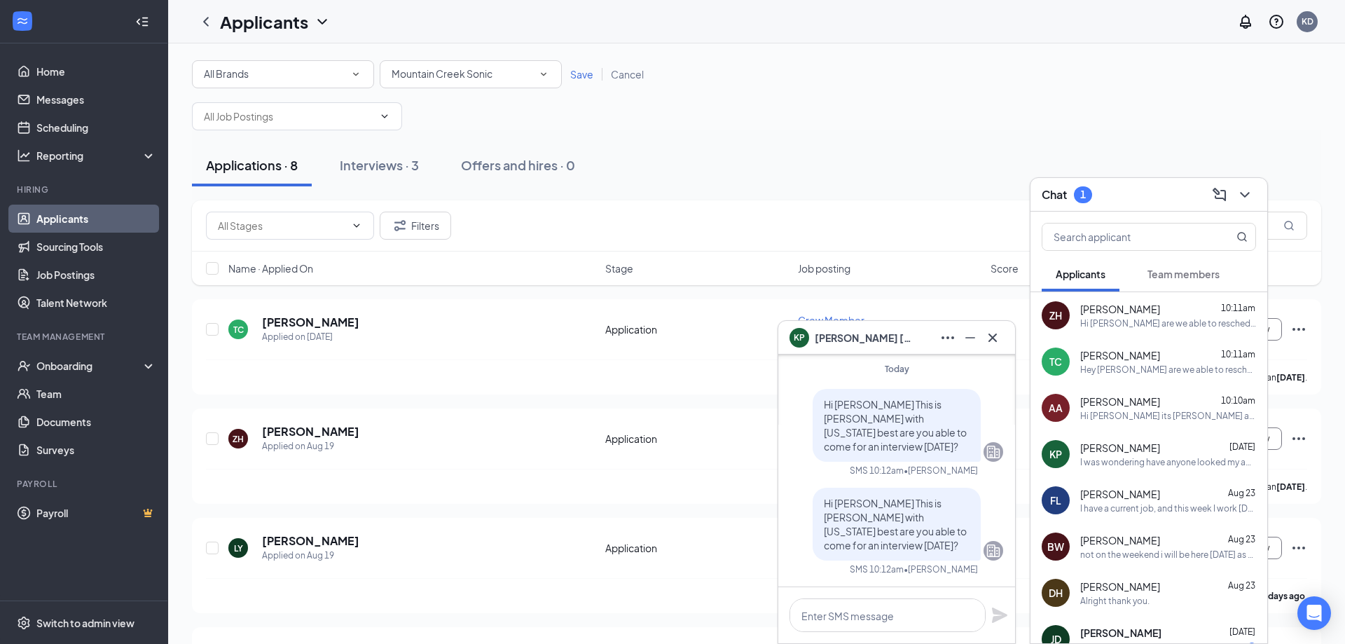
click at [465, 84] on div "All Locations [GEOGRAPHIC_DATA] Sonic" at bounding box center [471, 74] width 182 height 28
click at [470, 179] on div "[PERSON_NAME]'s [PERSON_NAME]" at bounding box center [471, 180] width 160 height 17
click at [573, 78] on span "Save" at bounding box center [581, 74] width 23 height 13
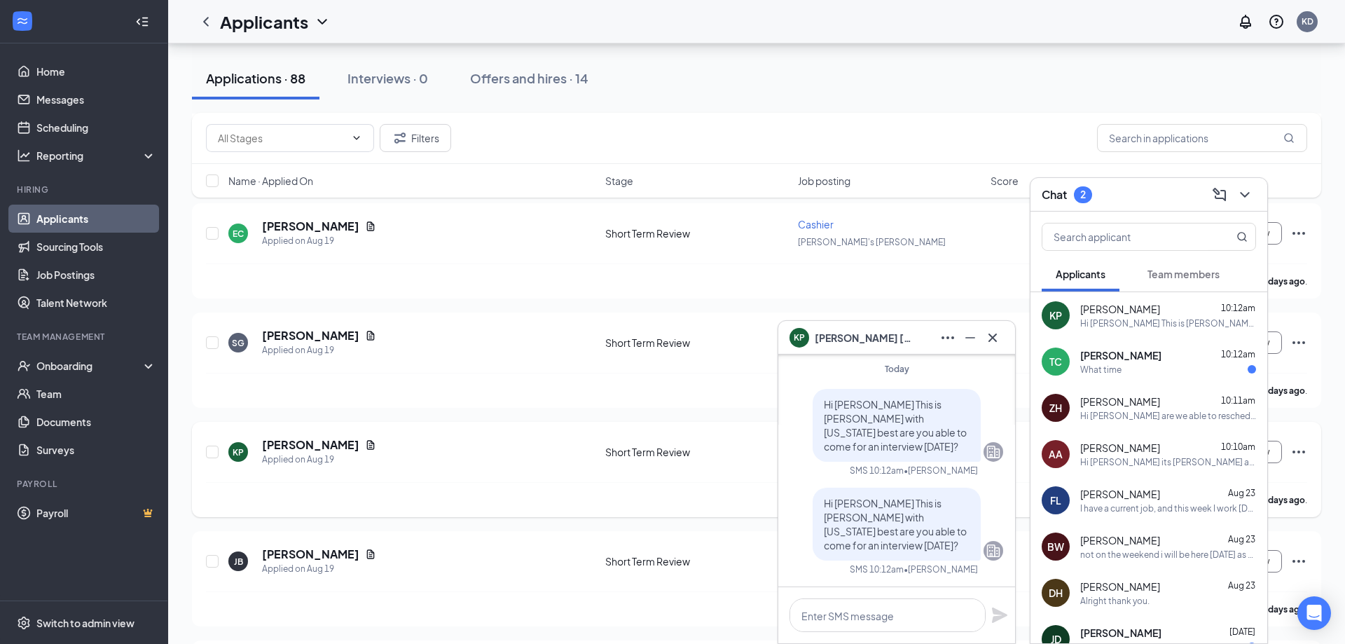
scroll to position [1096, 0]
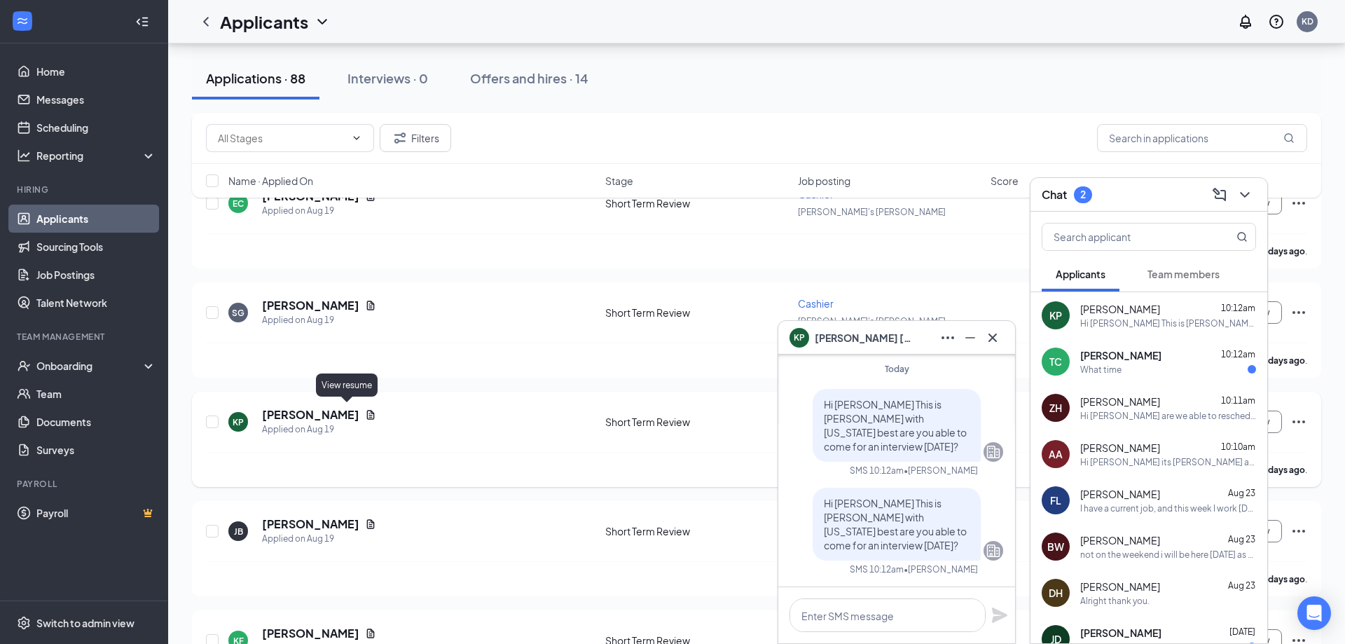
click at [365, 411] on icon "Document" at bounding box center [370, 414] width 11 height 11
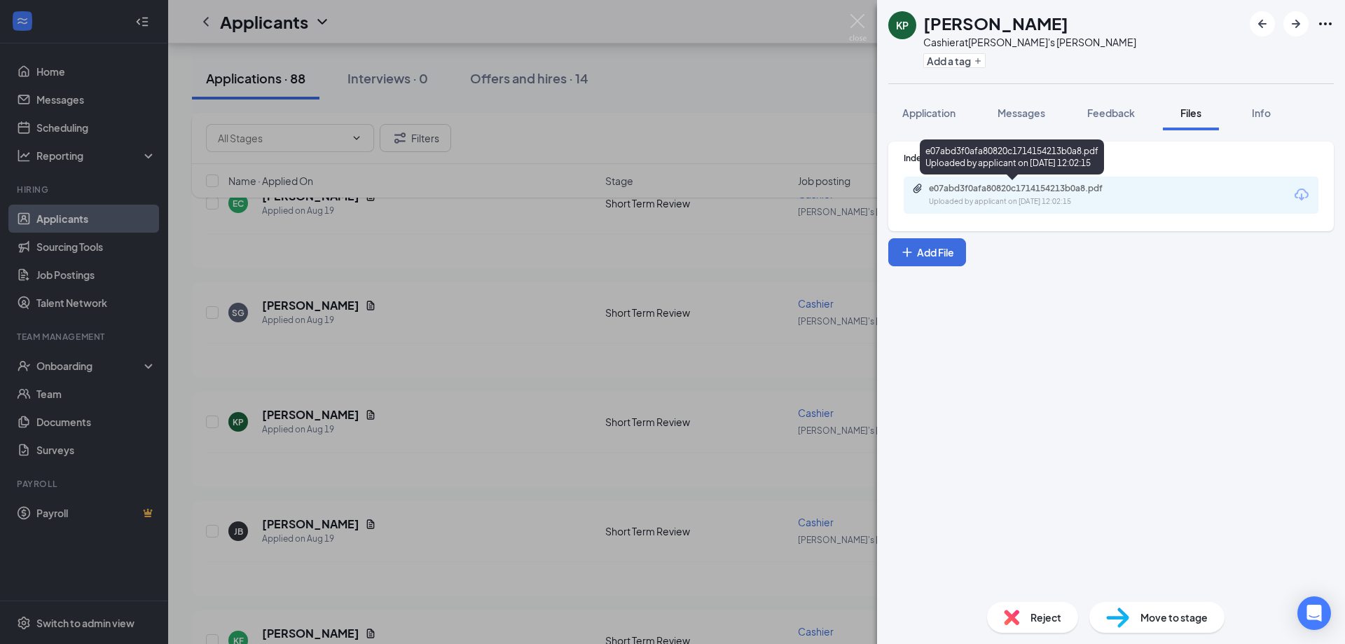
click at [1003, 186] on div "e07abd3f0afa80820c1714154213b0a8.pdf" at bounding box center [1027, 188] width 196 height 11
click at [628, 259] on div "KP [PERSON_NAME] Cashier at [PERSON_NAME]'s [PERSON_NAME] Add a tag Application…" at bounding box center [672, 322] width 1345 height 644
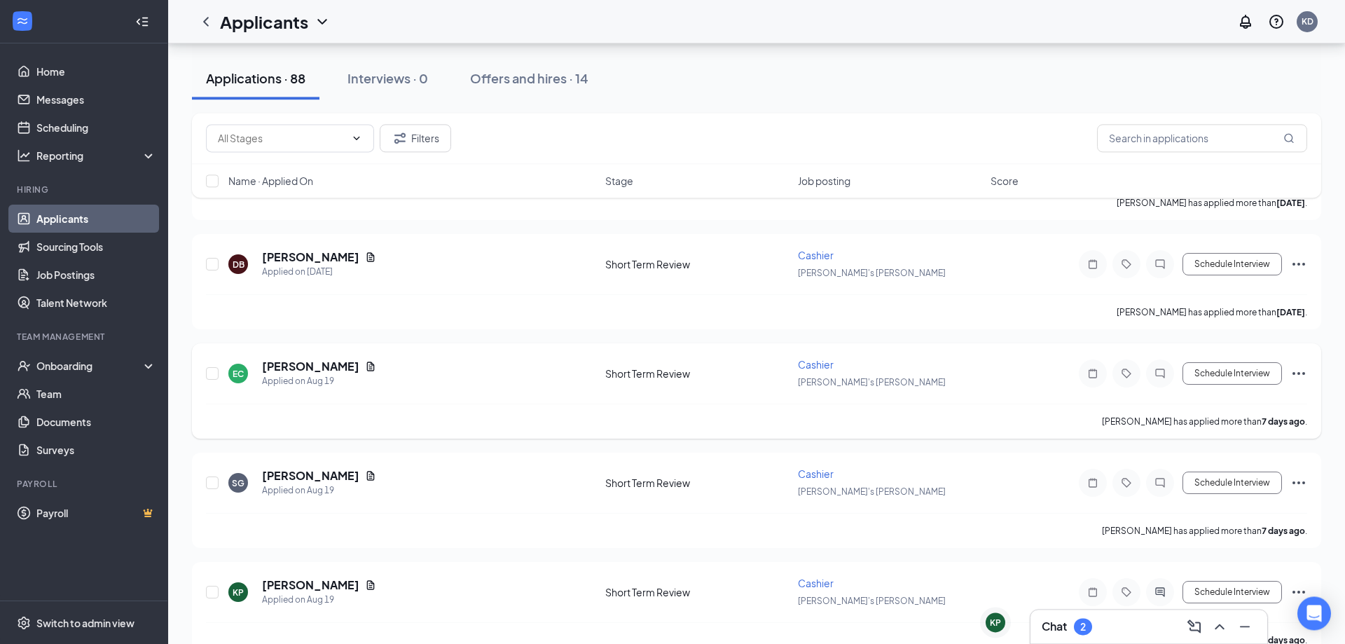
scroll to position [905, 0]
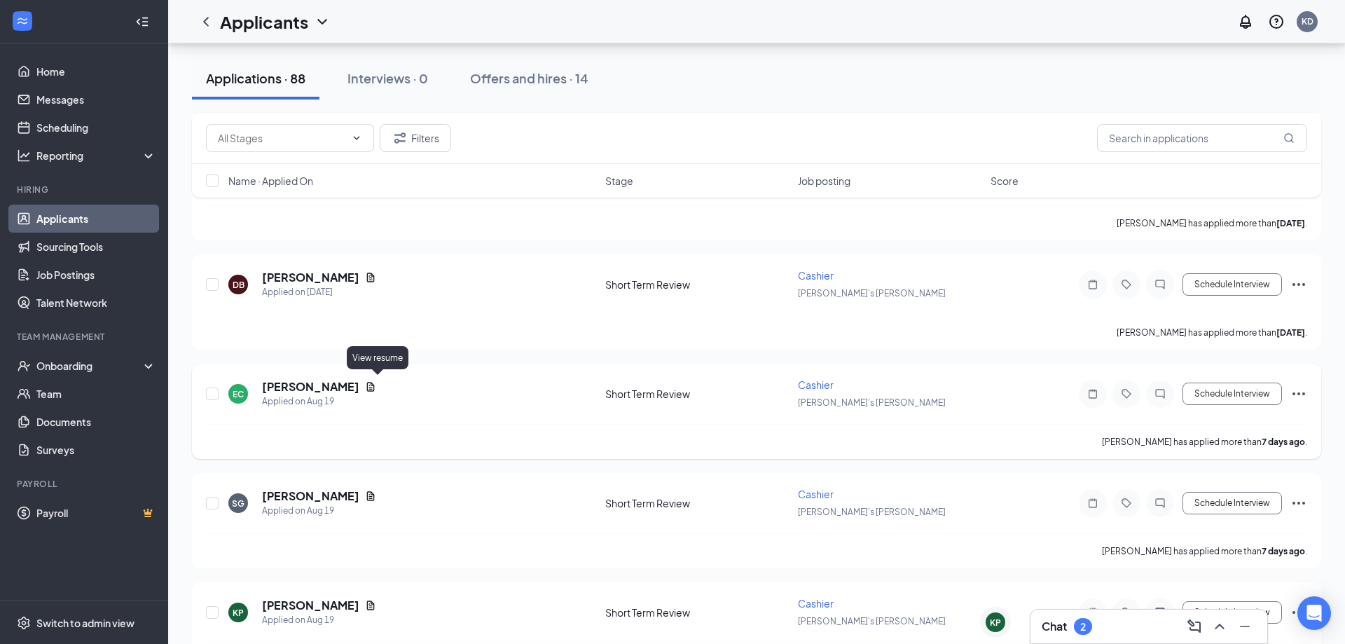
click at [375, 382] on icon "Document" at bounding box center [371, 386] width 8 height 9
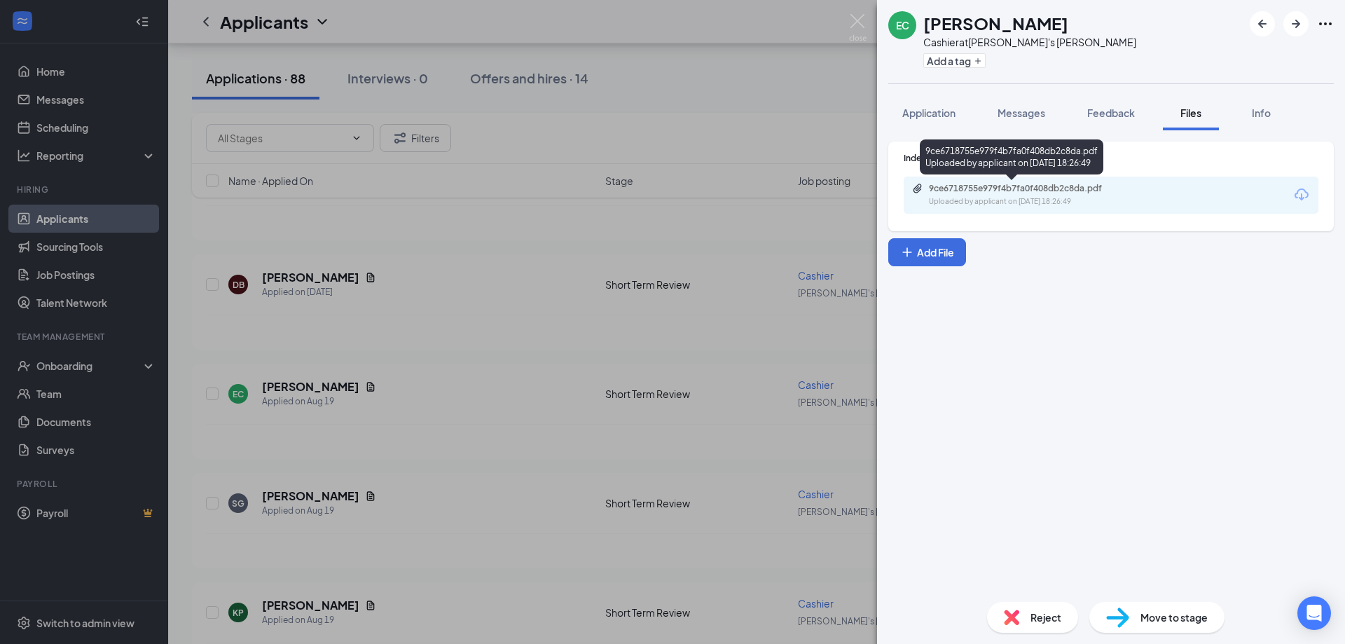
click at [1084, 186] on div "9ce6718755e979f4b7fa0f408db2c8da.pdf" at bounding box center [1027, 188] width 196 height 11
click at [686, 231] on div "EC [PERSON_NAME] Cashier at [PERSON_NAME]'s [PERSON_NAME] Add a tag Application…" at bounding box center [672, 322] width 1345 height 644
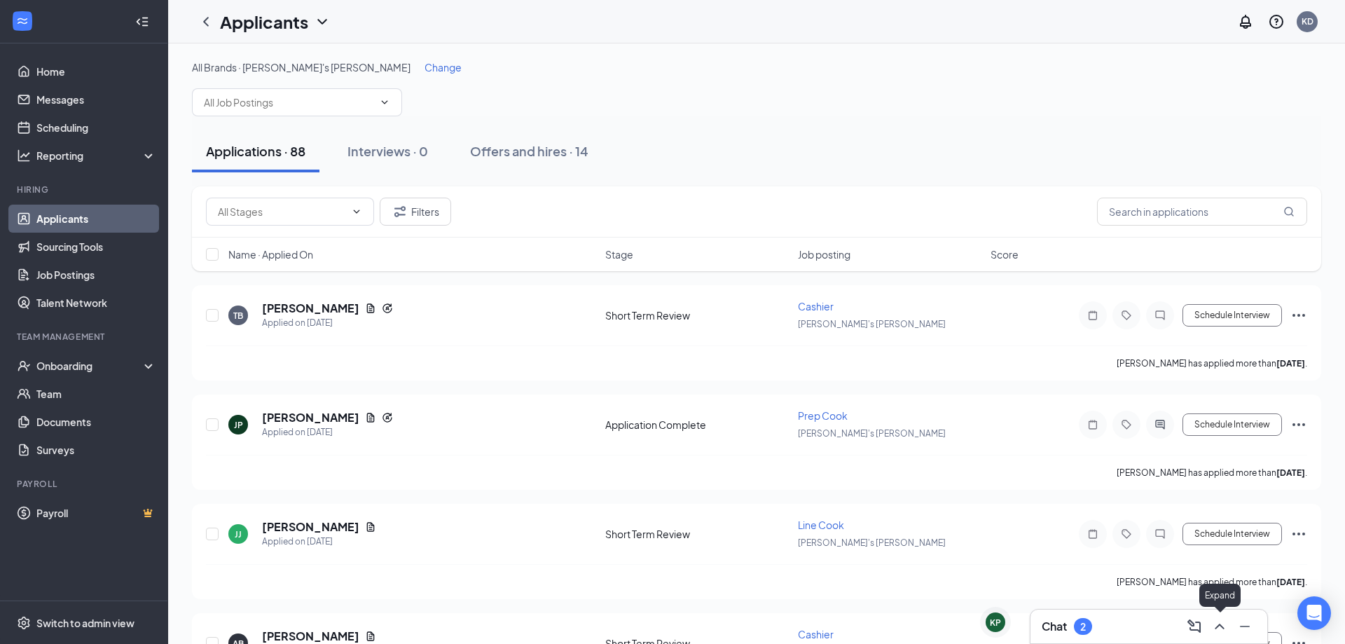
click at [1218, 621] on icon "ChevronUp" at bounding box center [1219, 626] width 17 height 17
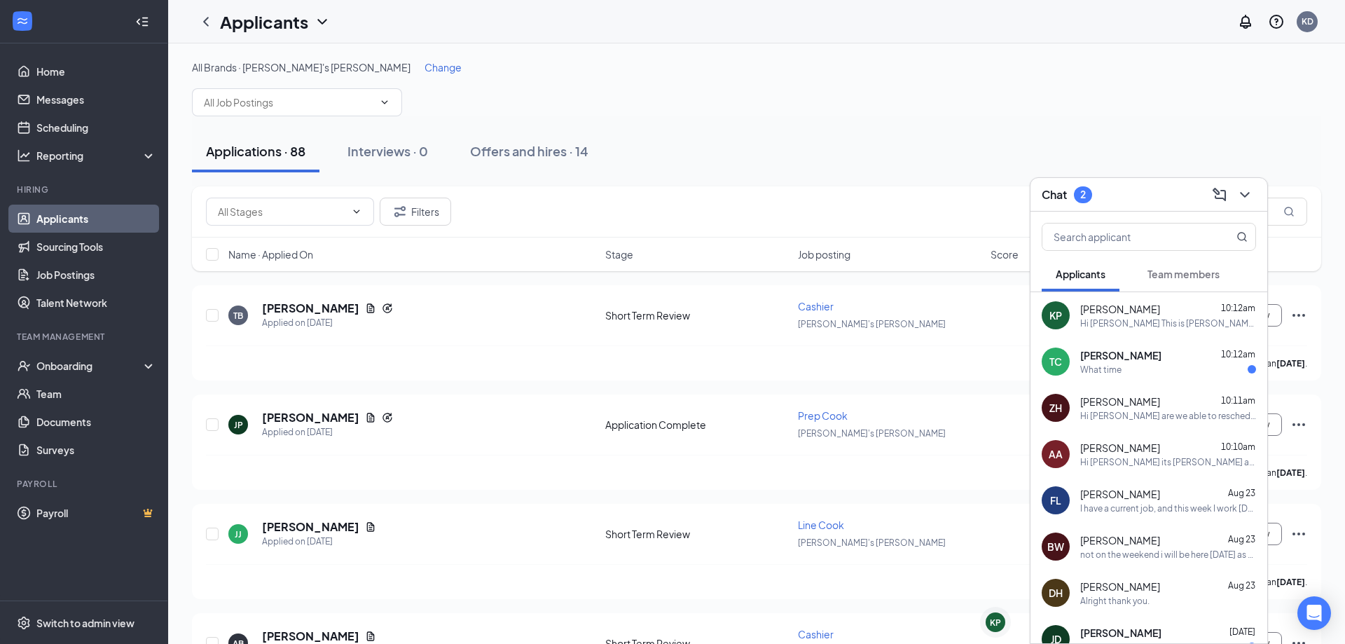
click at [1147, 376] on div "TC [PERSON_NAME] 10:12am What time" at bounding box center [1149, 361] width 237 height 46
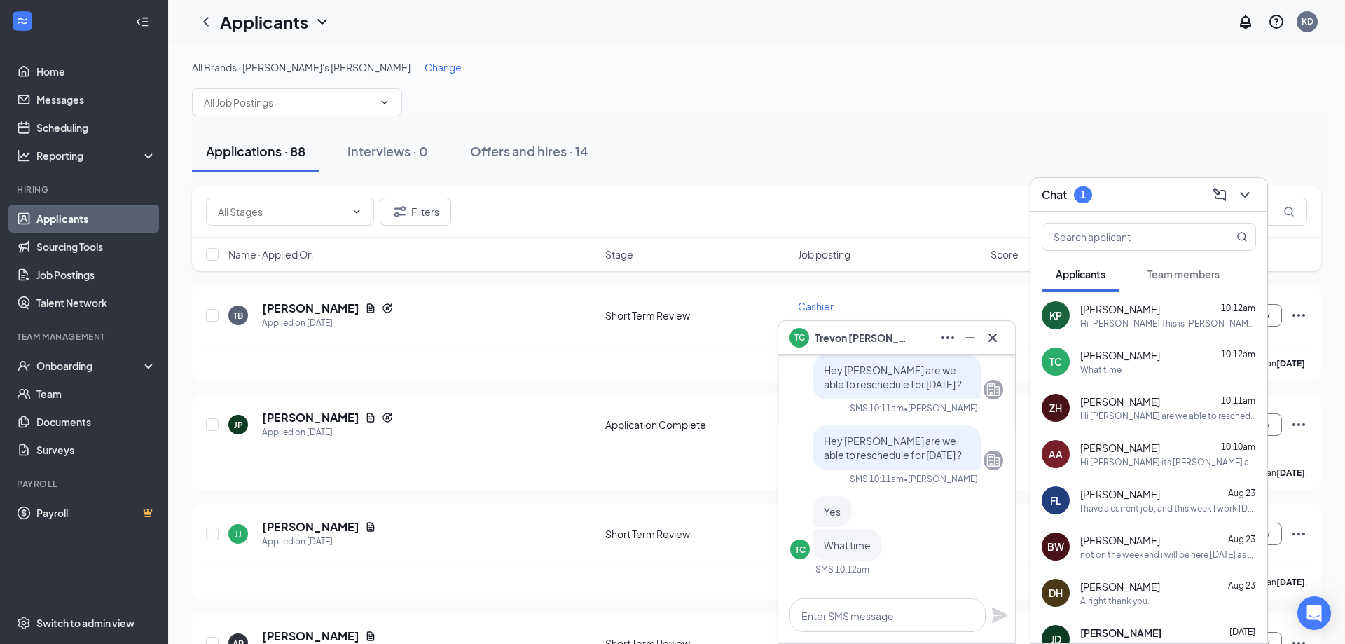
scroll to position [48, 0]
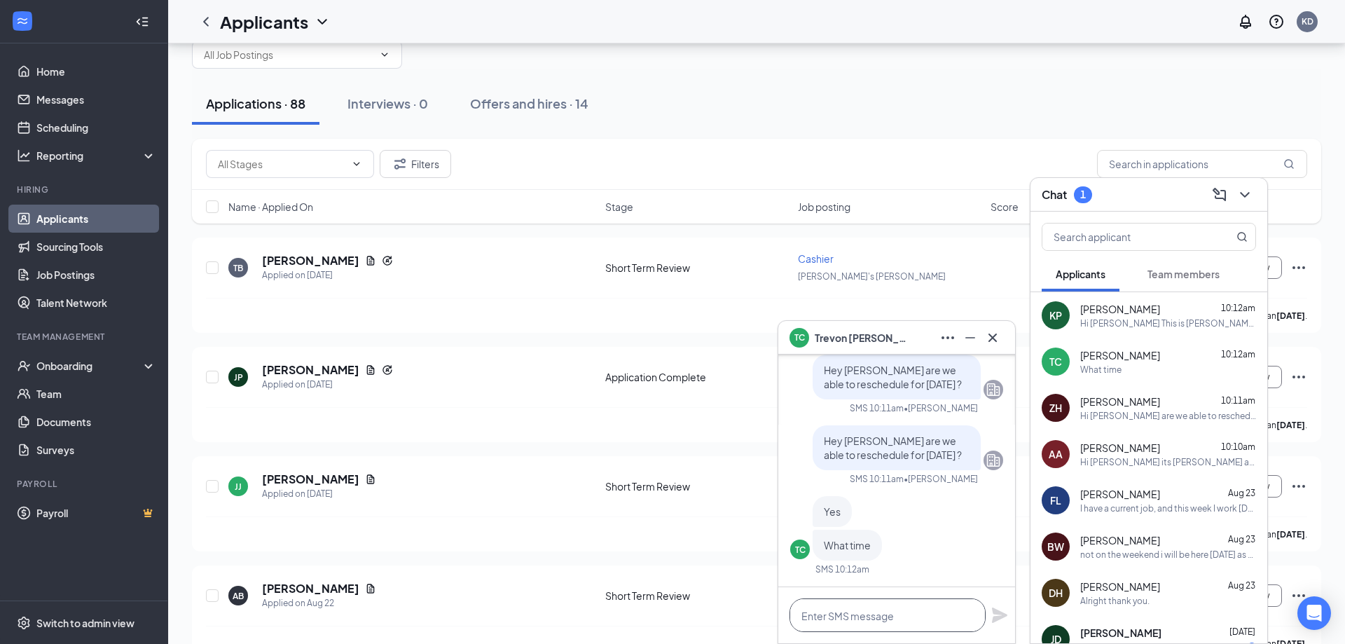
click at [876, 615] on textarea at bounding box center [888, 615] width 196 height 34
type textarea "we can do the same time"
click at [996, 611] on icon "Plane" at bounding box center [999, 614] width 15 height 15
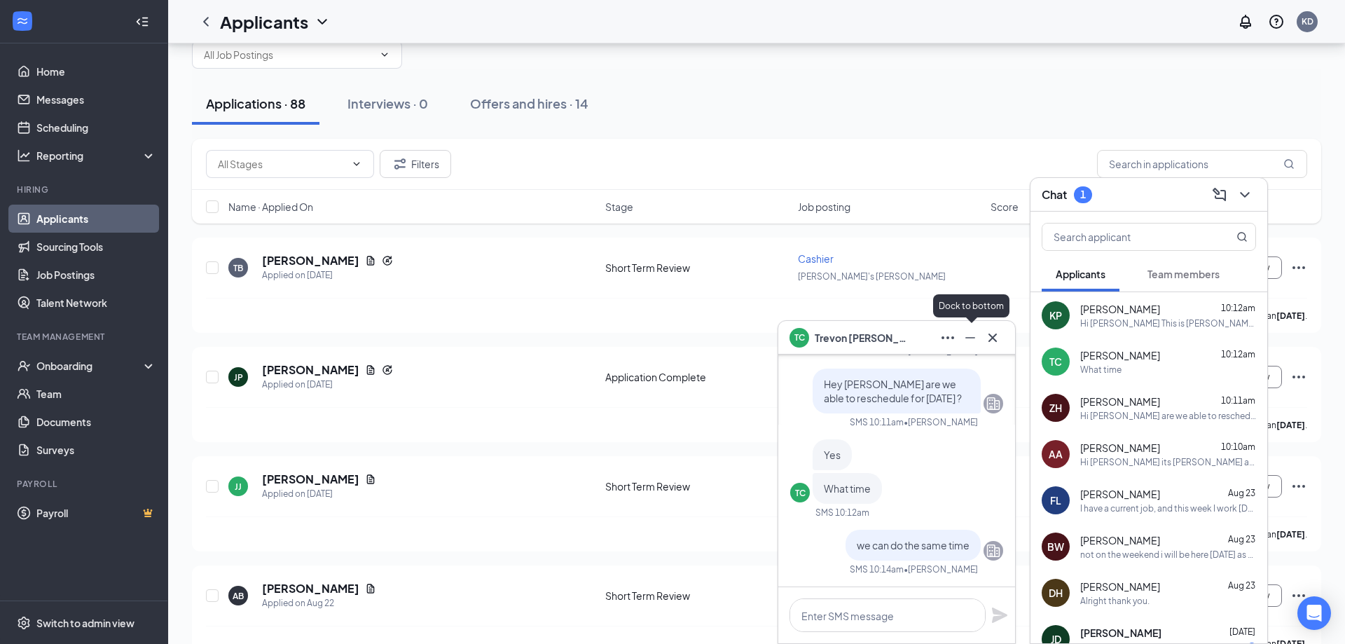
click at [975, 338] on icon "Minimize" at bounding box center [970, 337] width 10 height 1
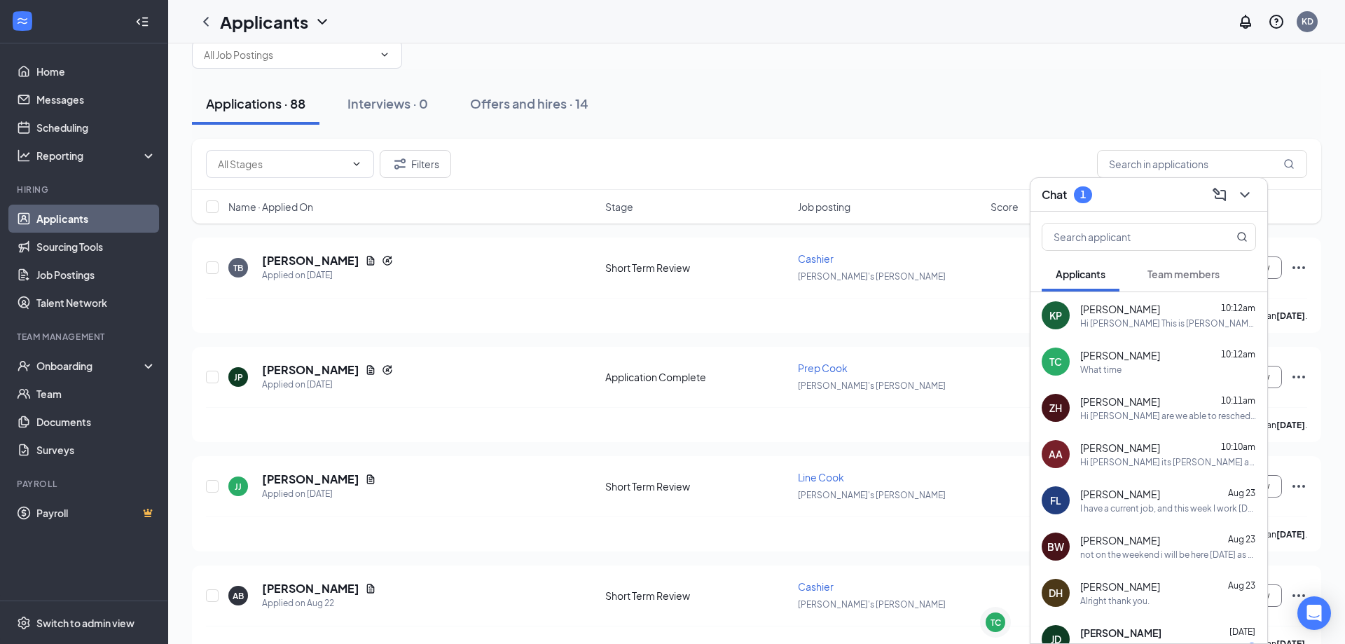
scroll to position [0, 0]
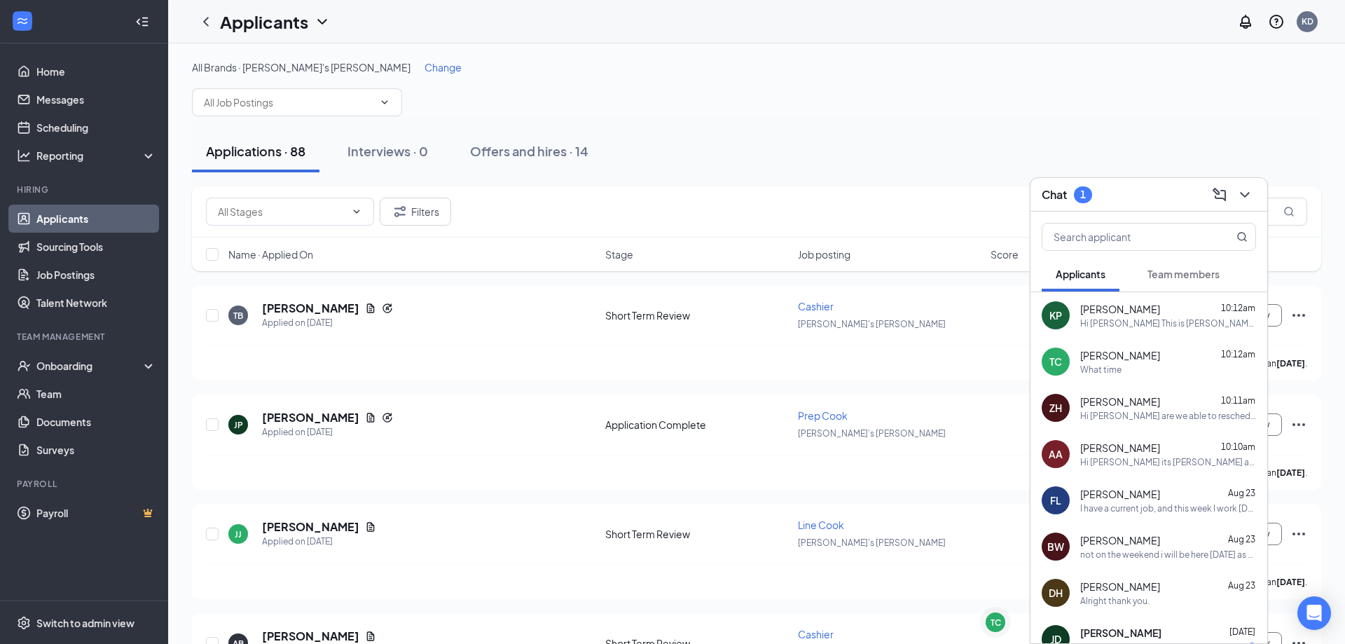
click at [1136, 404] on div "[PERSON_NAME] 10:11am" at bounding box center [1168, 401] width 176 height 14
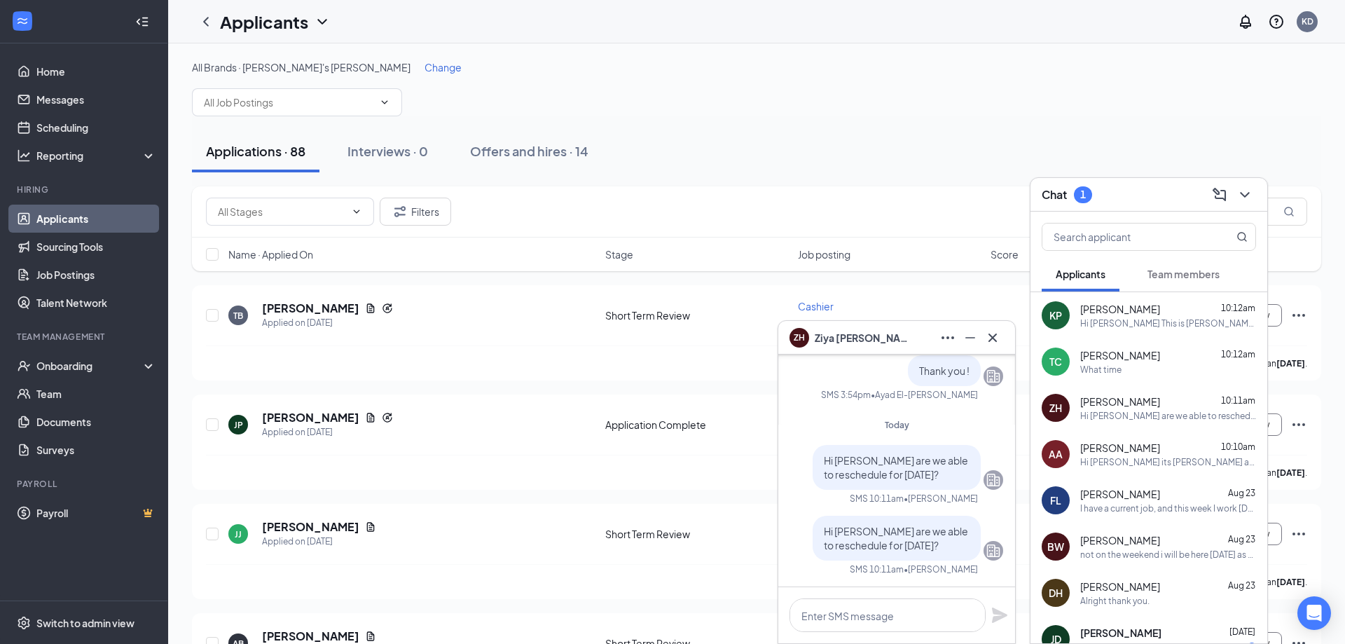
click at [1134, 436] on div "[PERSON_NAME] [PERSON_NAME] 10:10am Hi [PERSON_NAME] its [PERSON_NAME] are we a…" at bounding box center [1149, 454] width 237 height 46
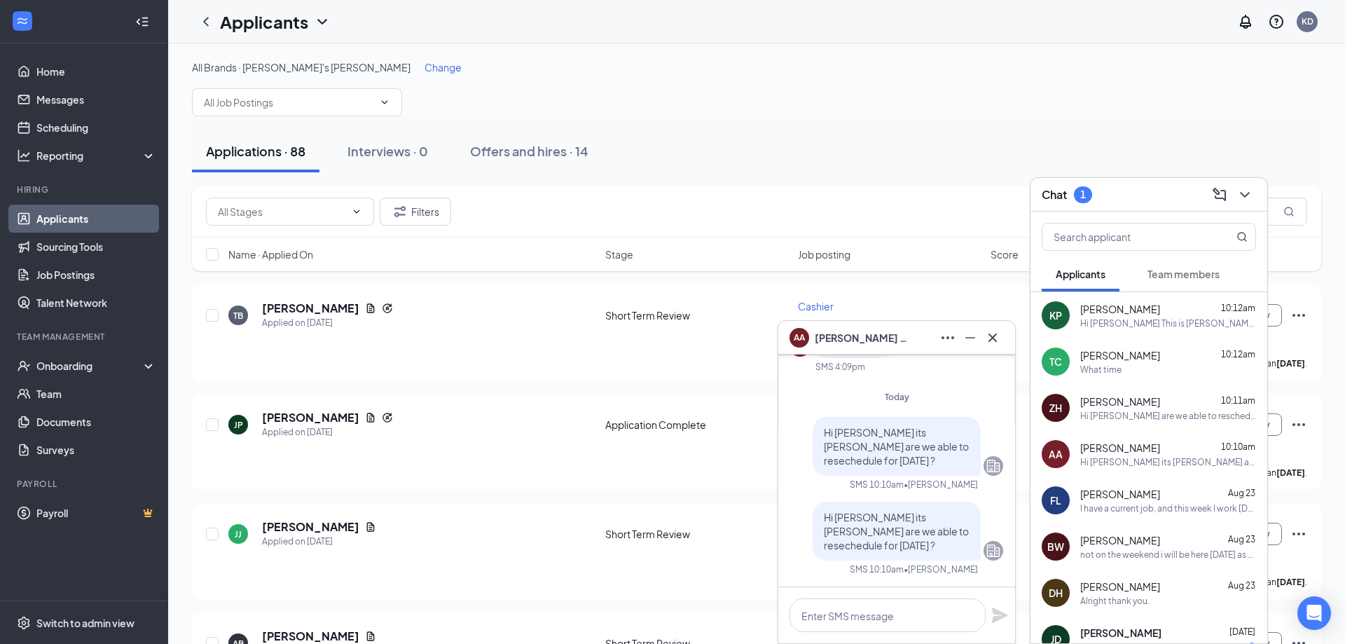
click at [1134, 488] on span "[PERSON_NAME]" at bounding box center [1120, 494] width 80 height 14
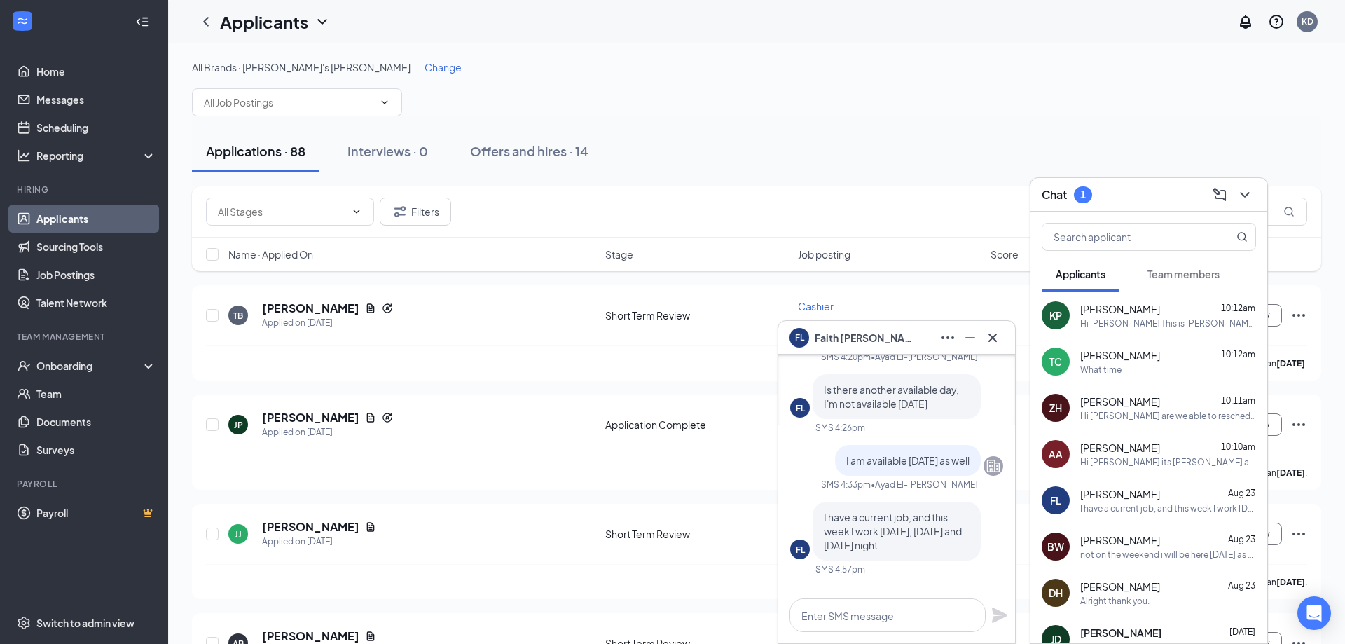
click at [1136, 534] on span "[PERSON_NAME]" at bounding box center [1120, 540] width 80 height 14
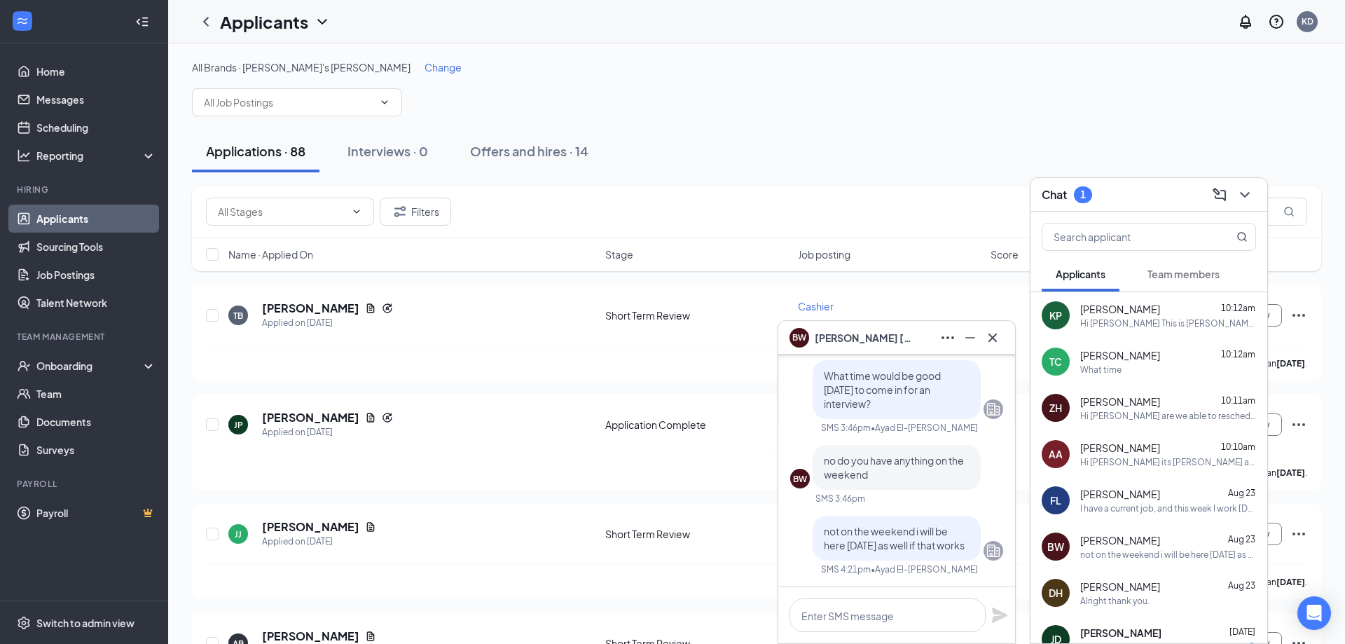
click at [1139, 580] on span "[PERSON_NAME]" at bounding box center [1120, 586] width 80 height 14
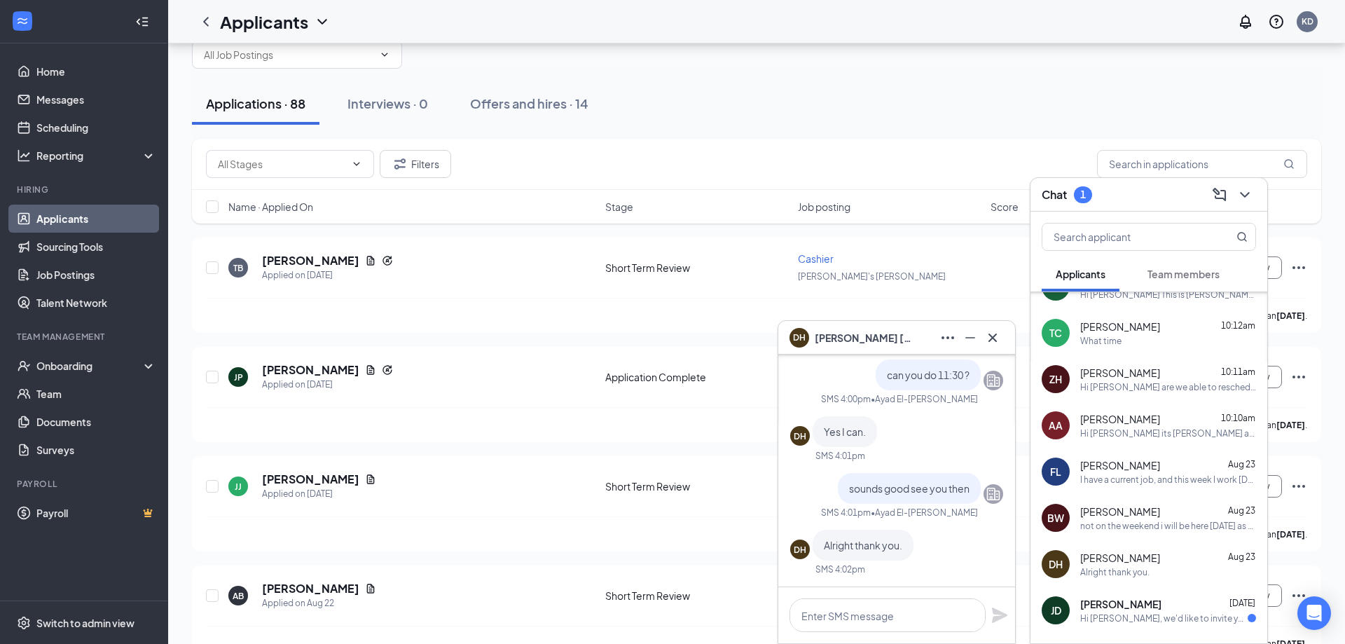
scroll to position [50, 0]
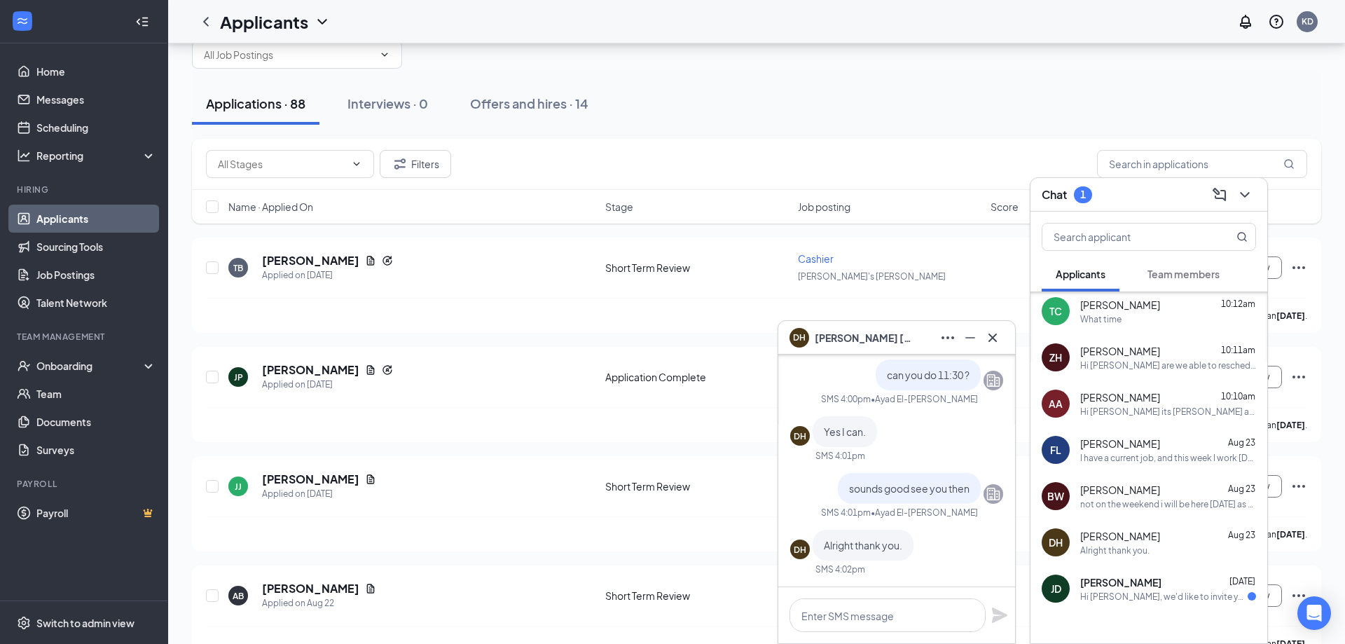
click at [1116, 507] on div "not on the weekend i will be here [DATE] as well if that works" at bounding box center [1168, 504] width 176 height 12
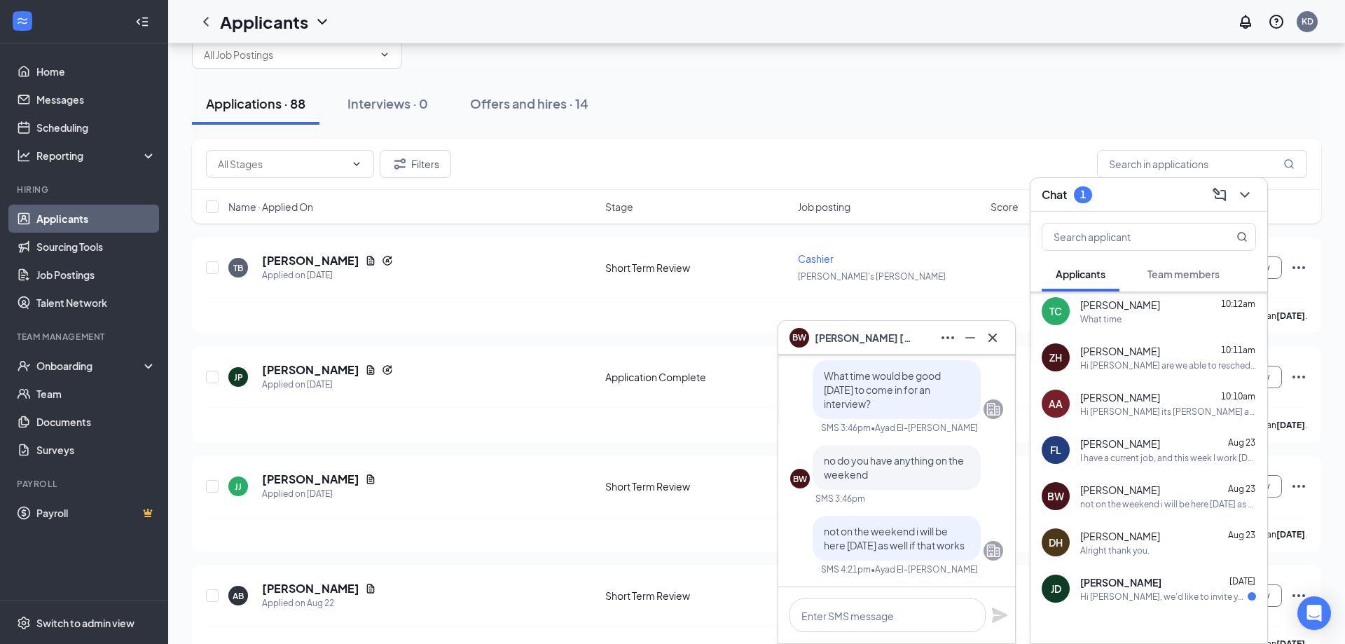
click at [1125, 550] on div "Alright thank you." at bounding box center [1114, 550] width 69 height 12
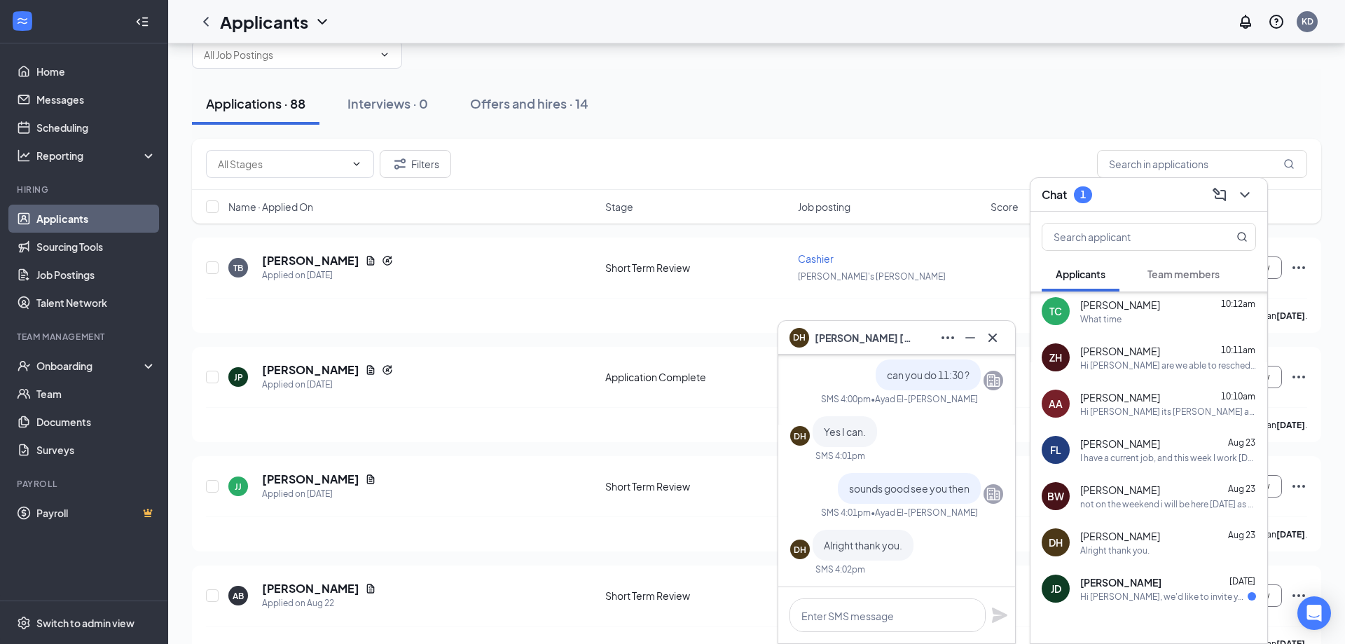
click at [1113, 494] on span "[PERSON_NAME]" at bounding box center [1120, 490] width 80 height 14
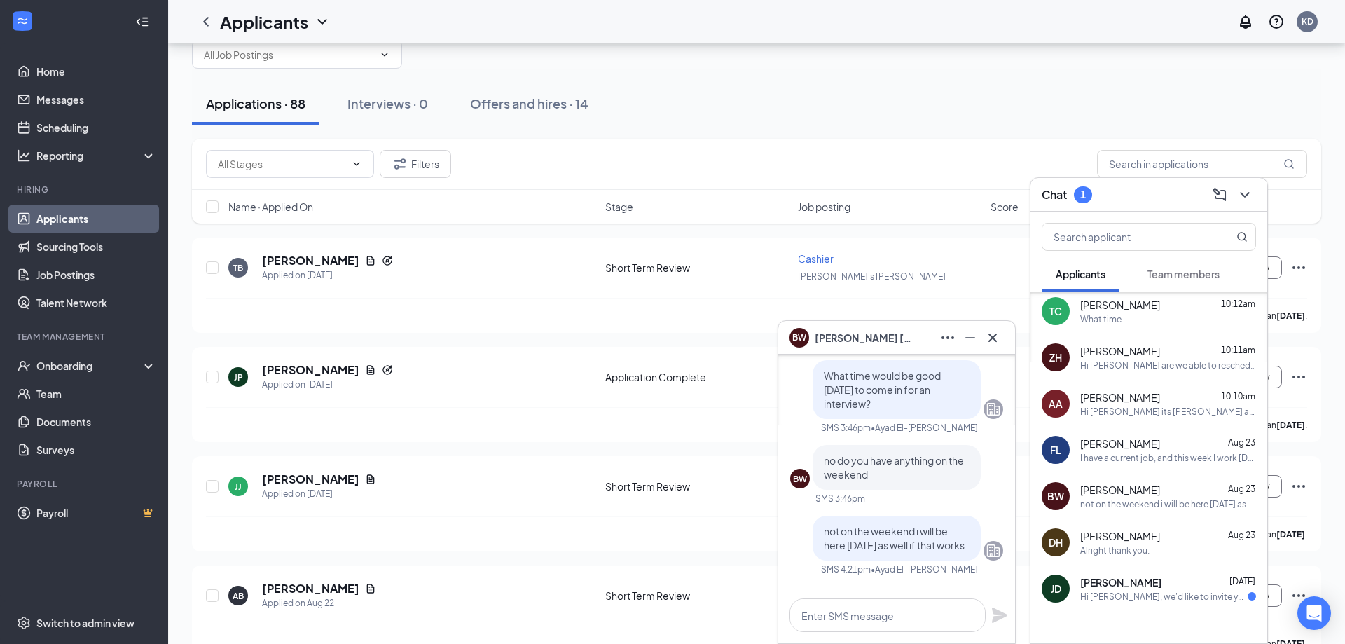
click at [1110, 461] on div "I have a current job, and this week I work [DATE], [DATE] and [DATE] night" at bounding box center [1168, 458] width 176 height 12
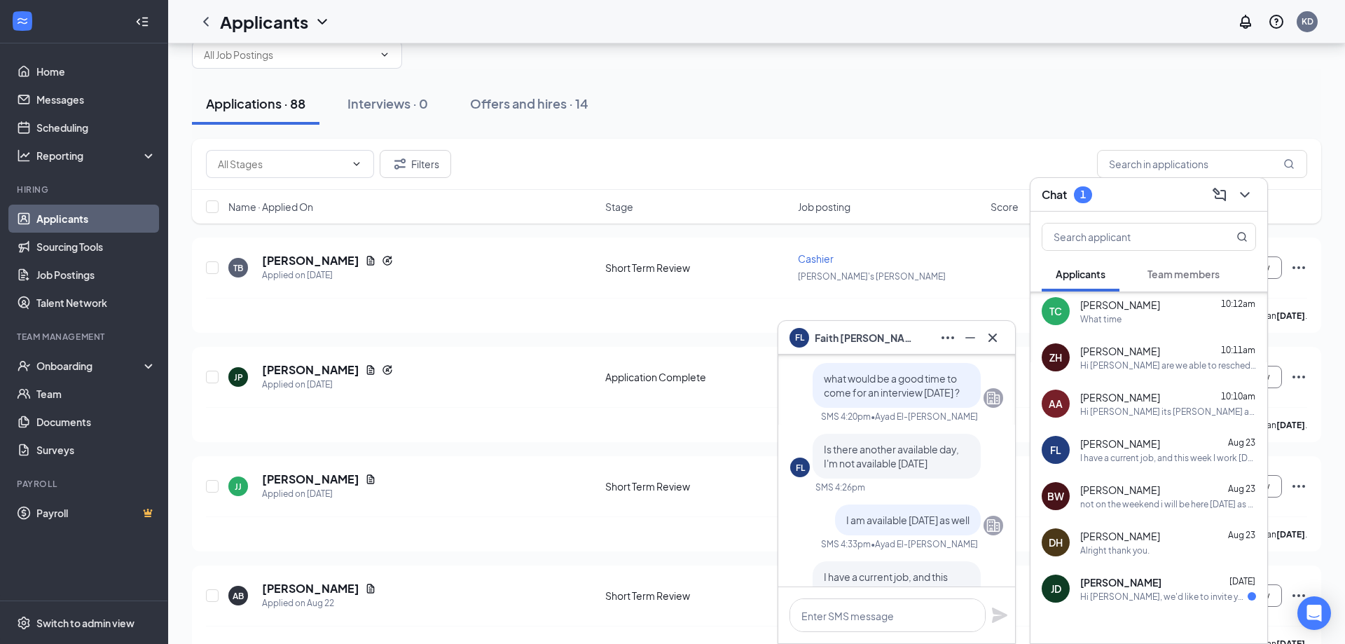
scroll to position [0, 0]
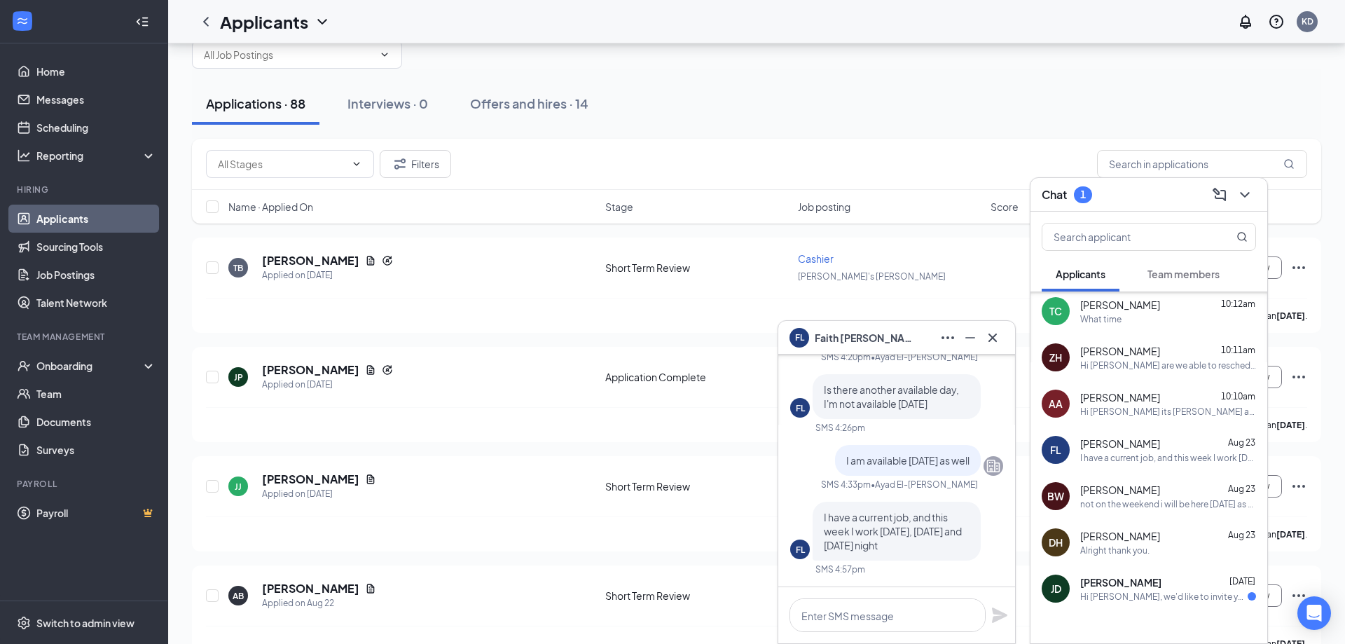
click at [1113, 411] on div "Hi [PERSON_NAME] its [PERSON_NAME] are we able to resechedule for [DATE] ?" at bounding box center [1168, 412] width 176 height 12
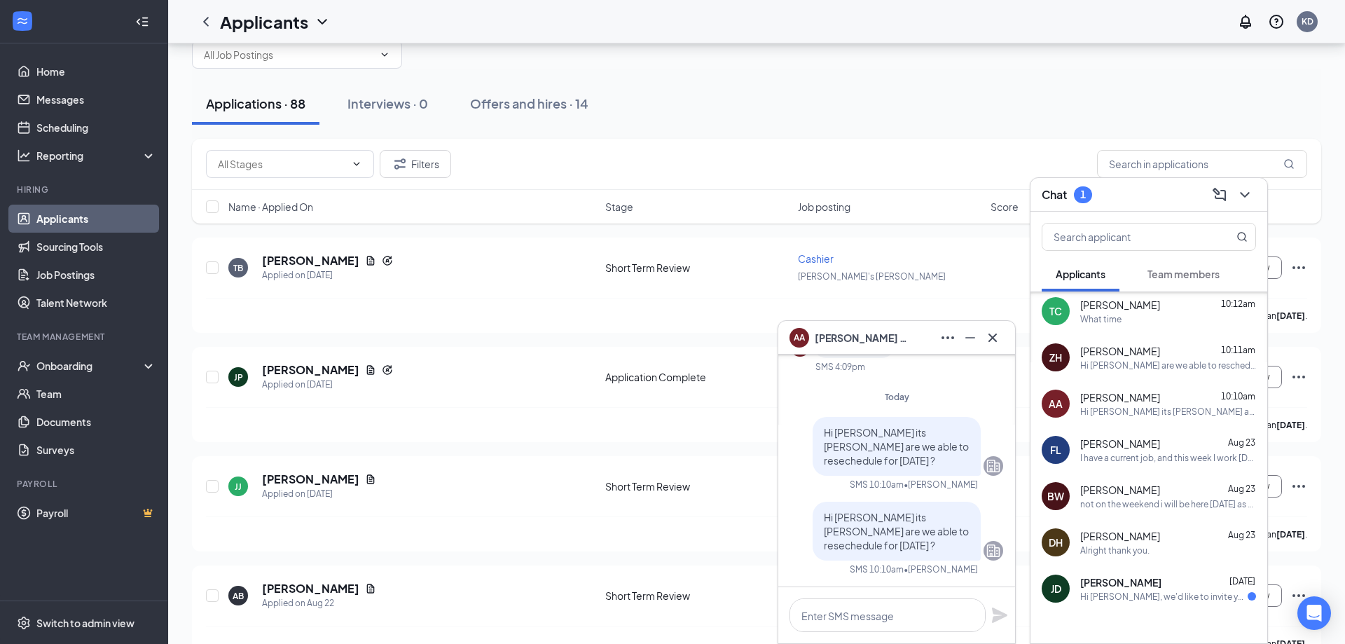
click at [1113, 356] on span "[PERSON_NAME]" at bounding box center [1120, 351] width 80 height 14
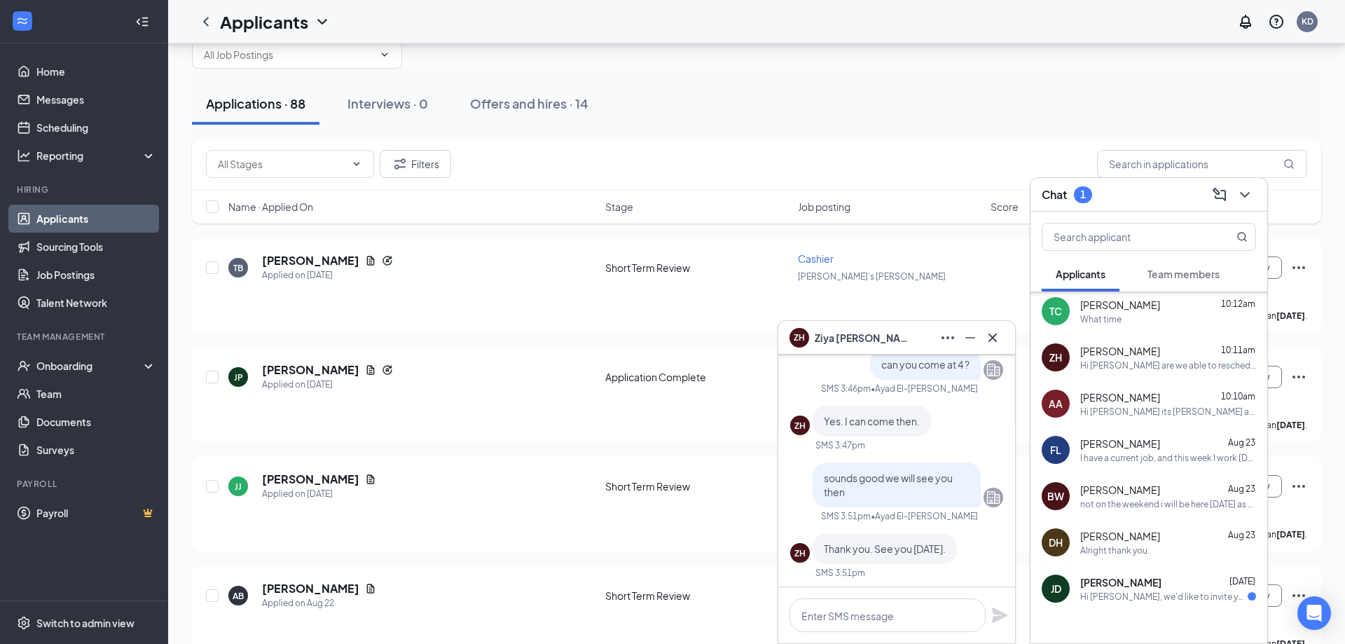
scroll to position [-303, 0]
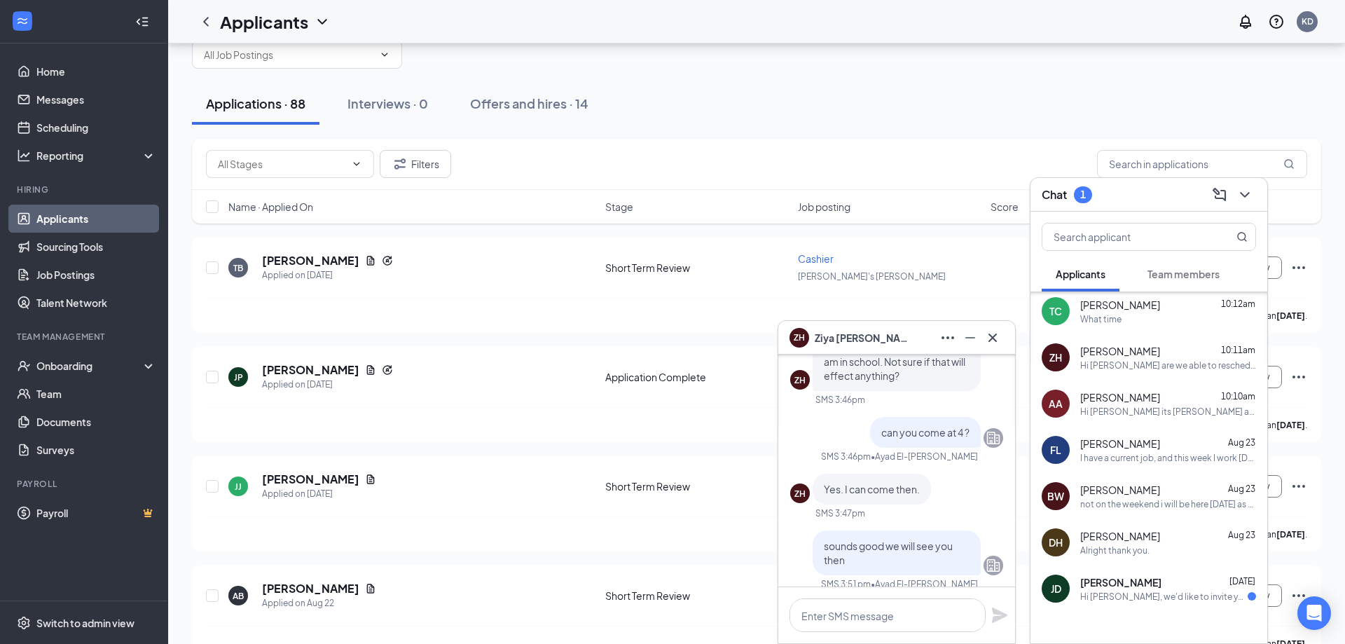
click at [1127, 344] on span "[PERSON_NAME]" at bounding box center [1120, 351] width 80 height 14
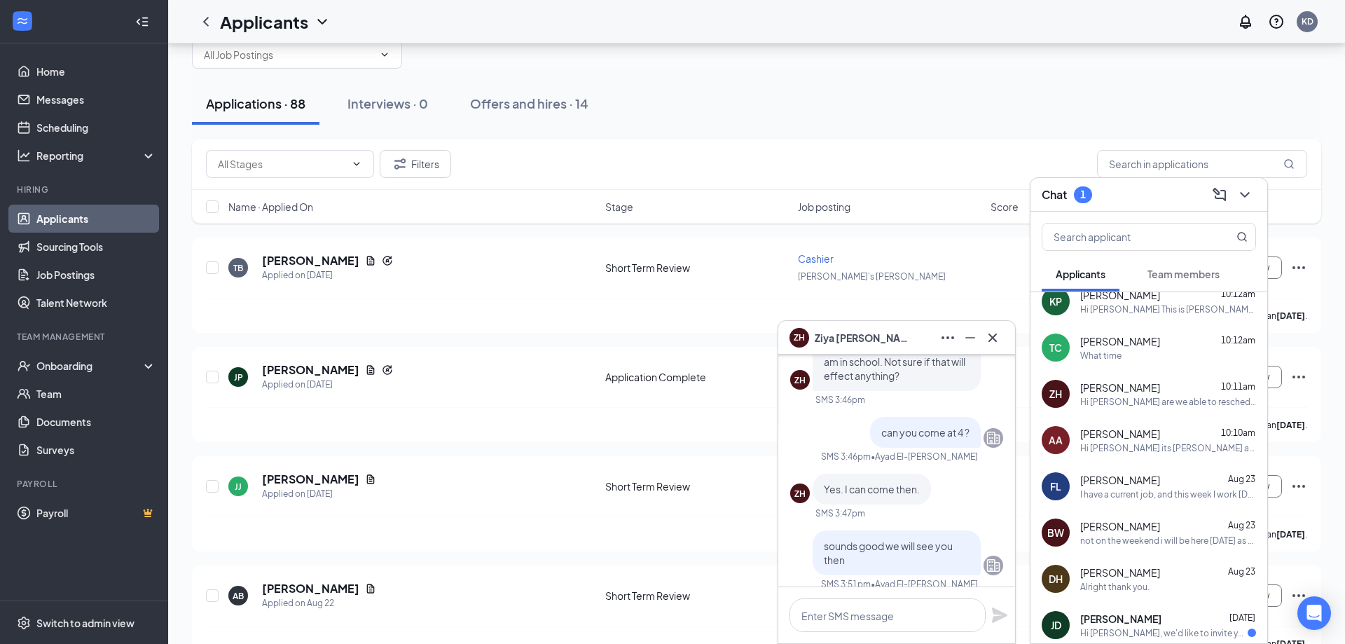
scroll to position [0, 0]
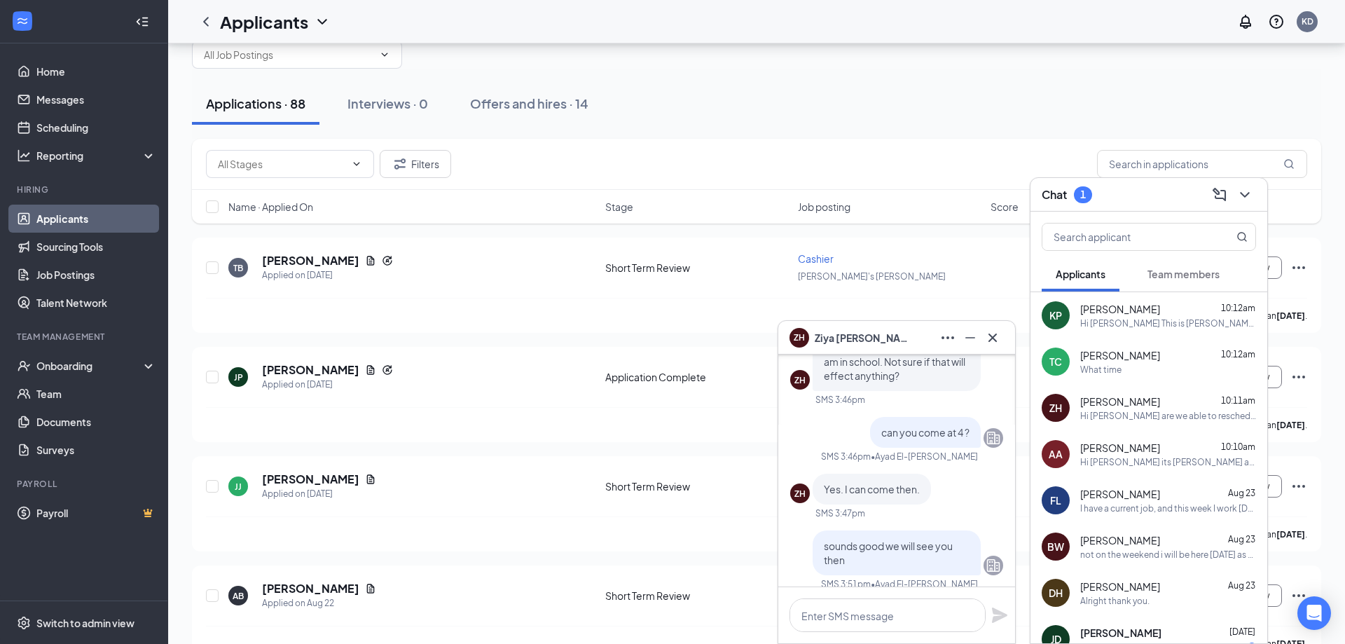
click at [1122, 373] on div "What time" at bounding box center [1168, 370] width 176 height 12
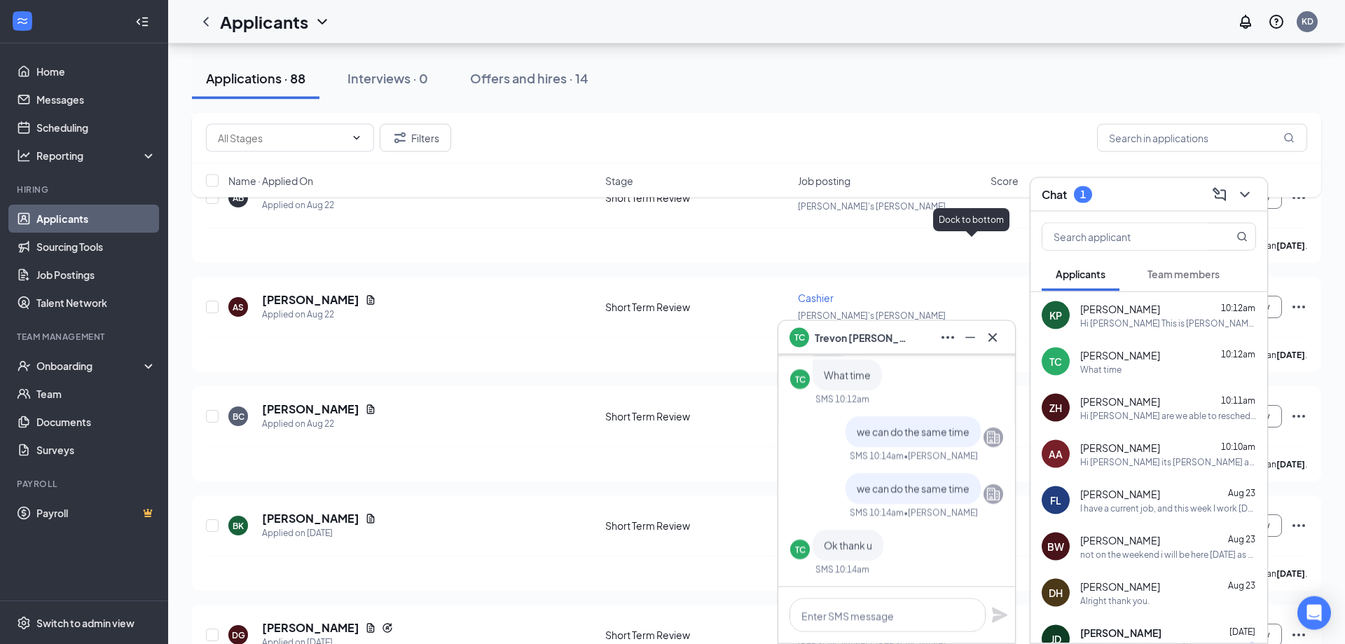
scroll to position [476, 0]
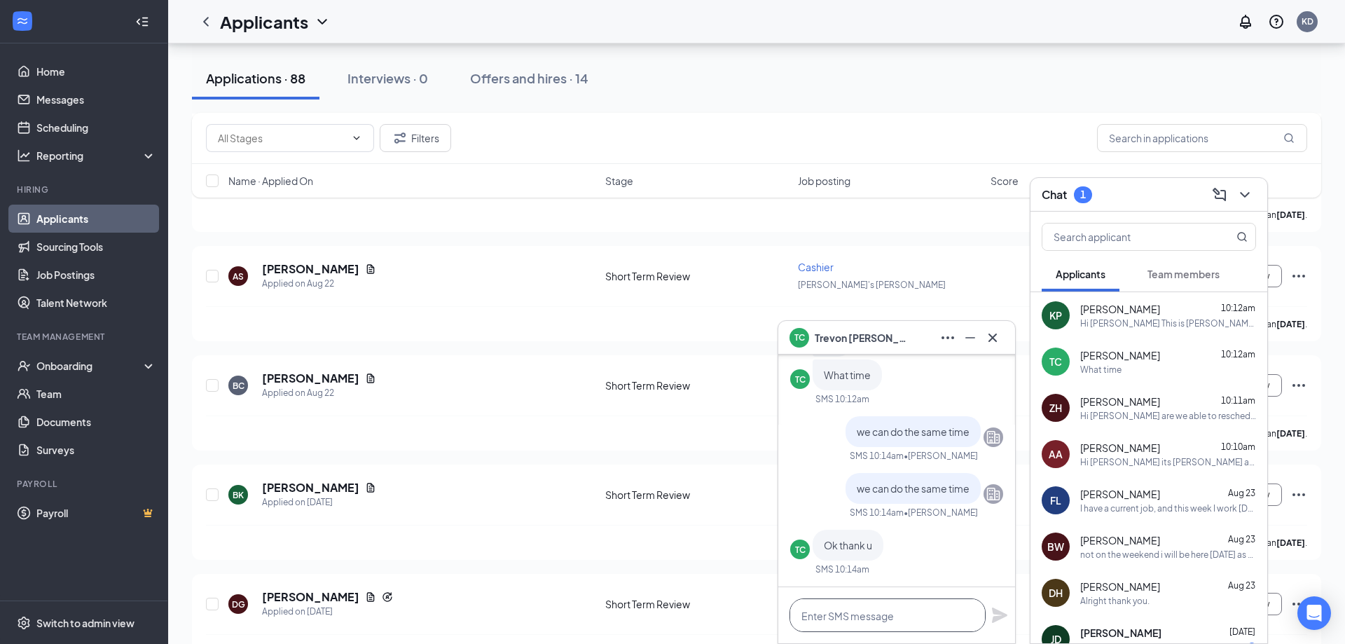
click at [868, 622] on textarea at bounding box center [888, 615] width 196 height 34
type textarea "Thank you sir"
click at [990, 621] on div "Thank you sir" at bounding box center [896, 615] width 237 height 56
click at [994, 618] on icon "Plane" at bounding box center [999, 614] width 15 height 15
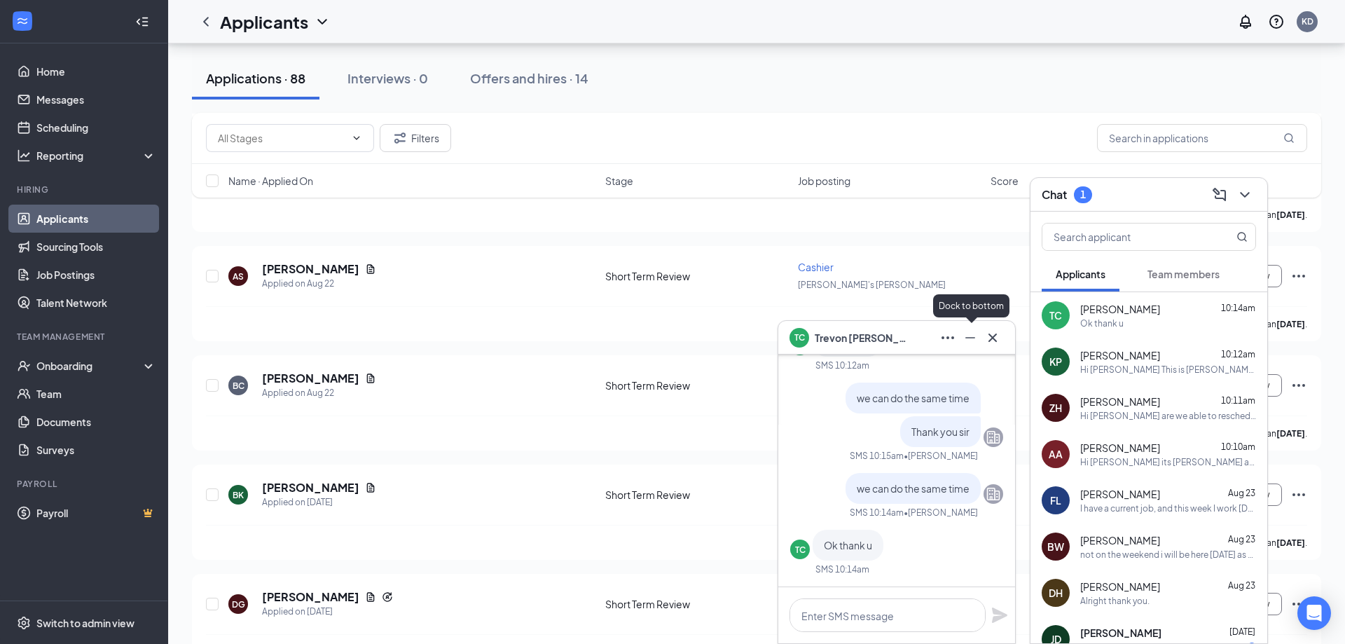
click at [970, 337] on icon "Minimize" at bounding box center [970, 337] width 17 height 17
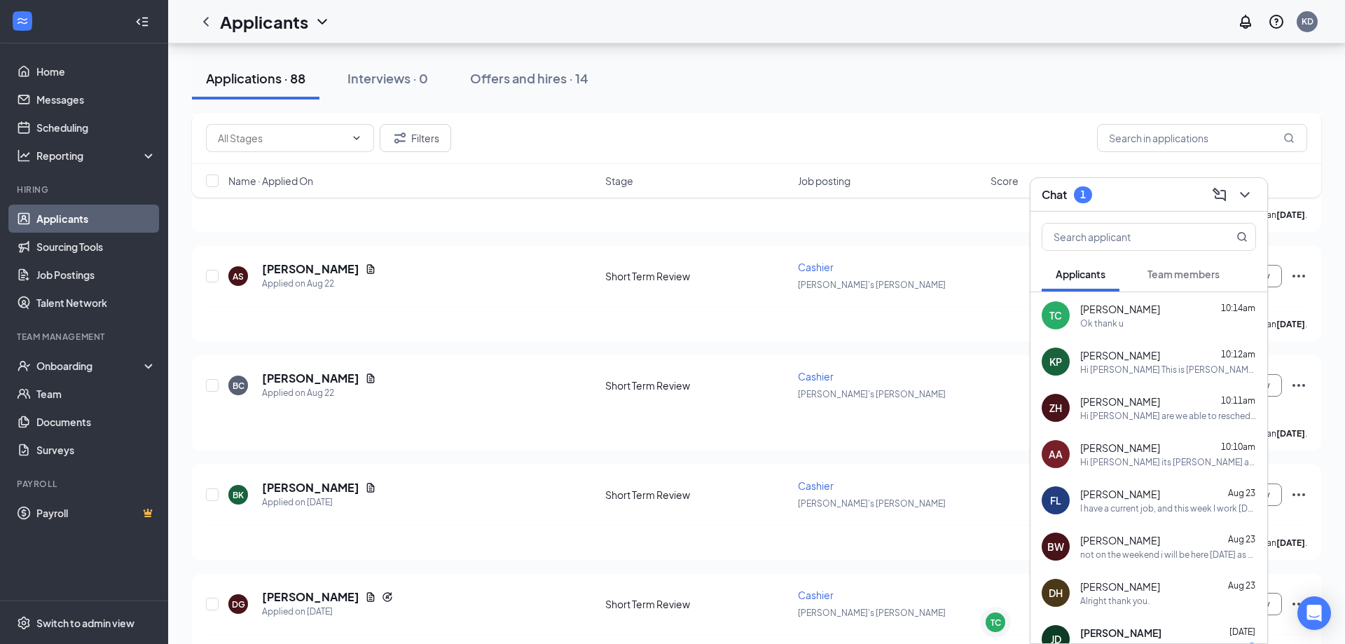
click at [1147, 331] on div "TC [PERSON_NAME] 10:14am Ok thank u" at bounding box center [1149, 315] width 237 height 46
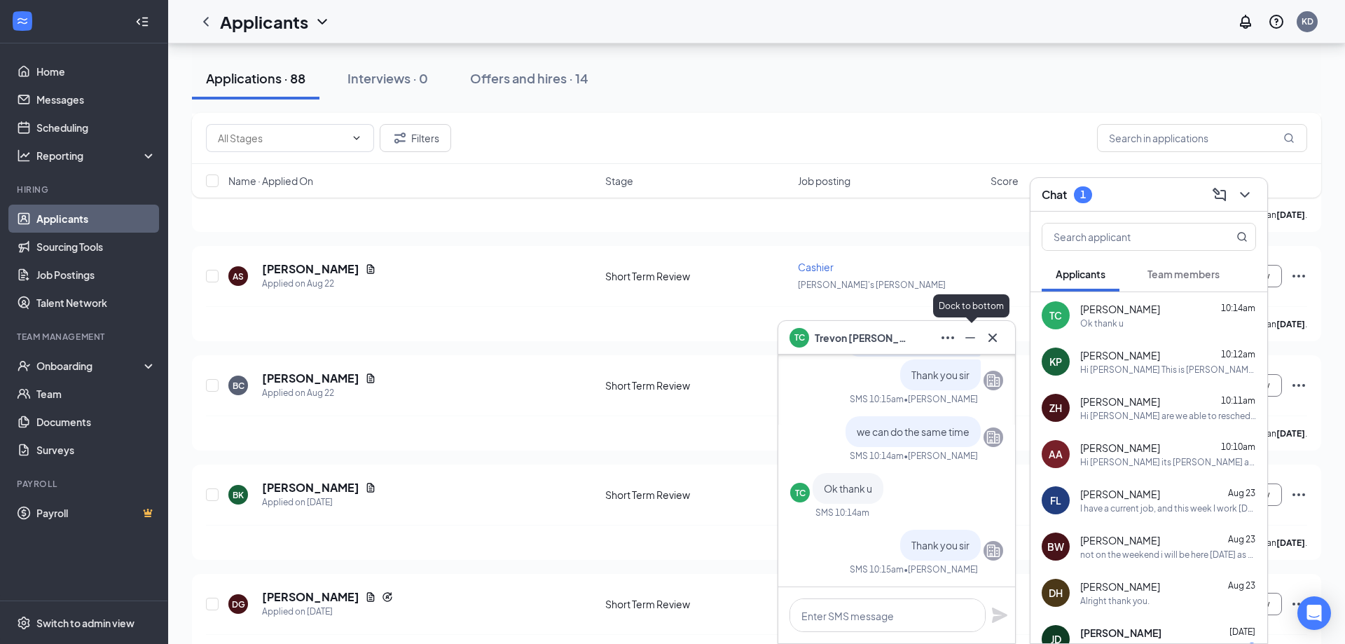
click at [965, 332] on icon "Minimize" at bounding box center [970, 337] width 17 height 17
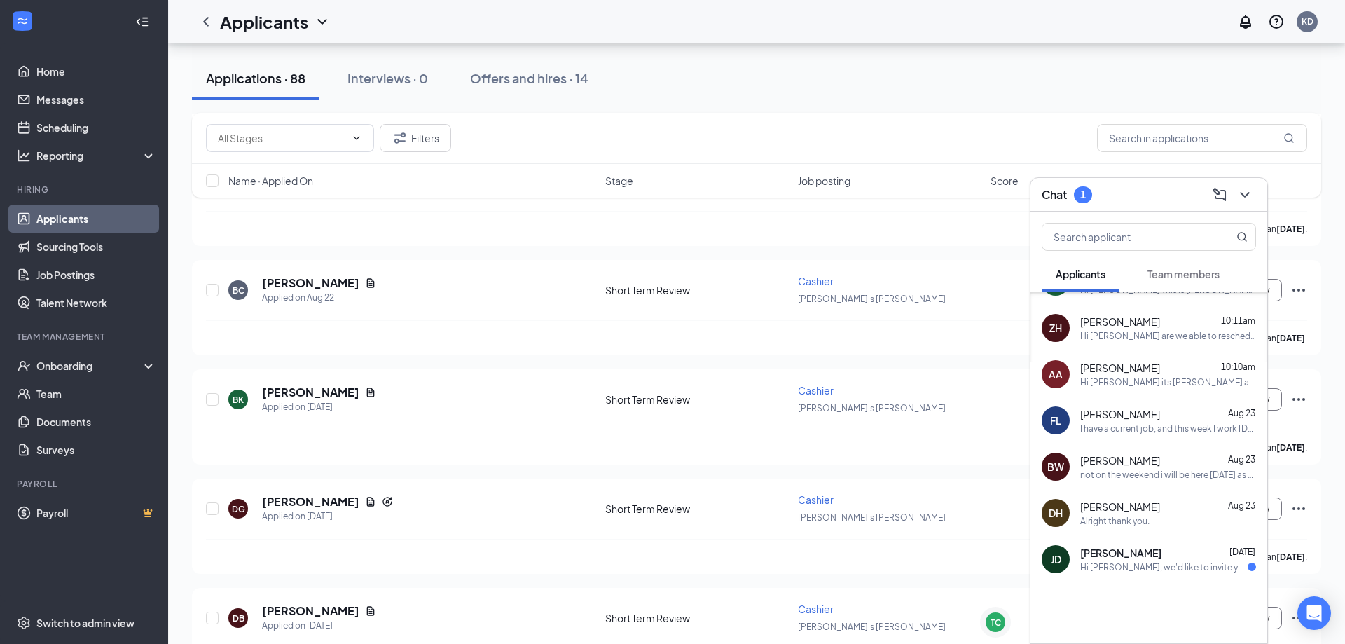
scroll to position [89, 0]
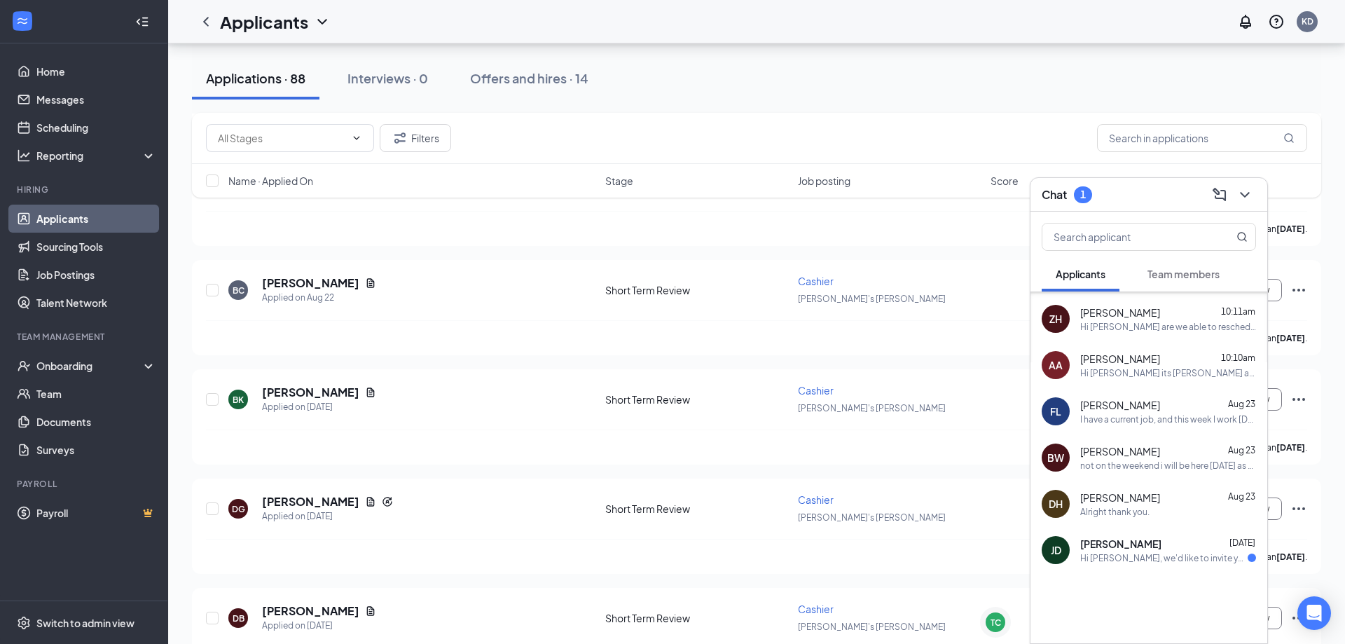
click at [1149, 558] on div "Hi [PERSON_NAME], we'd like to invite you to a meeting with Afrah Restaurant fo…" at bounding box center [1163, 558] width 167 height 12
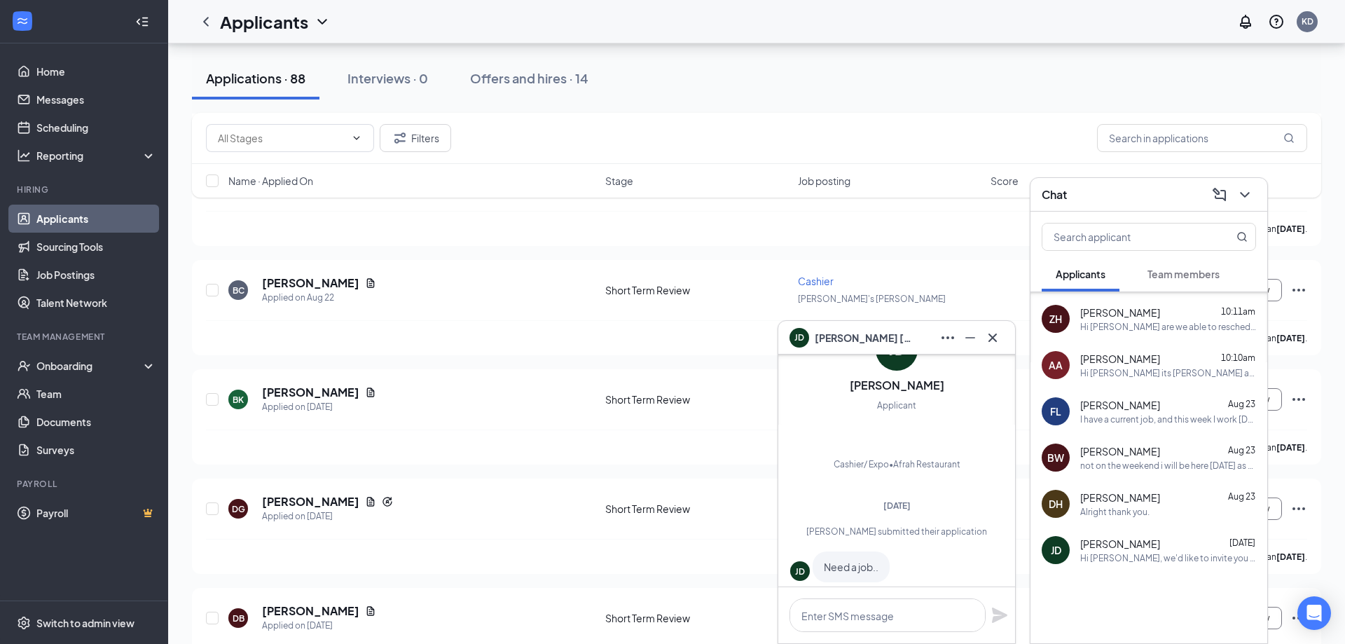
scroll to position [-202, 0]
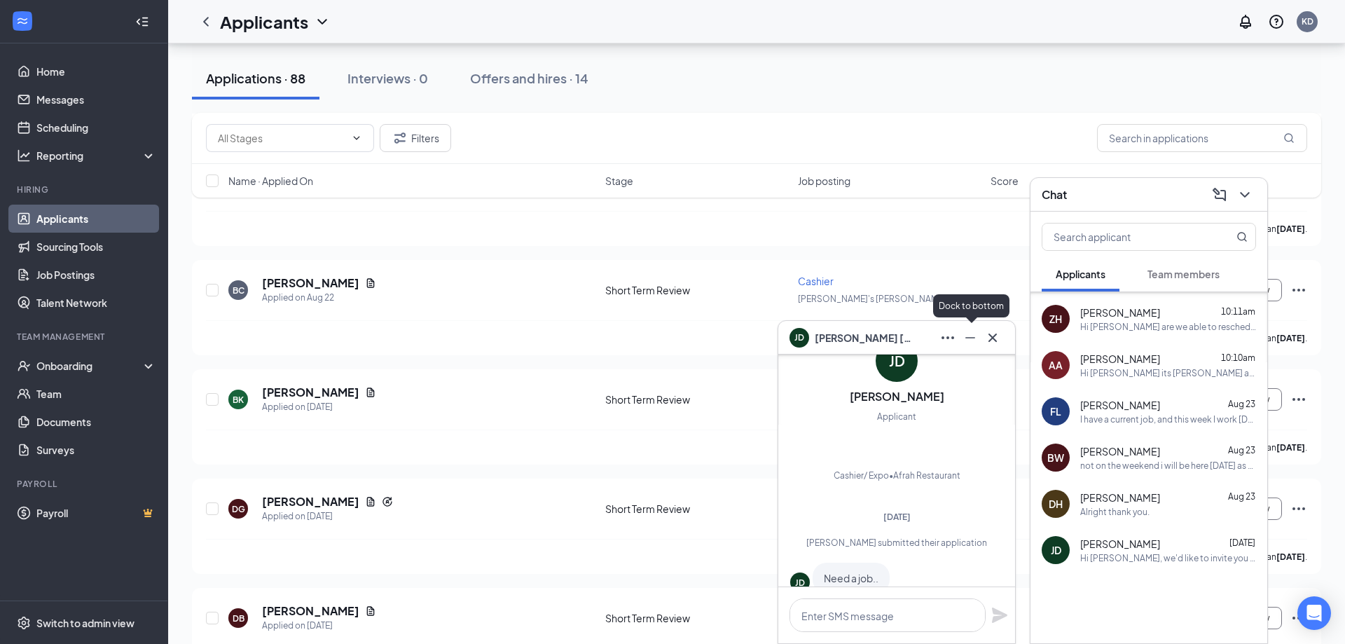
click at [968, 342] on icon "Minimize" at bounding box center [970, 337] width 17 height 17
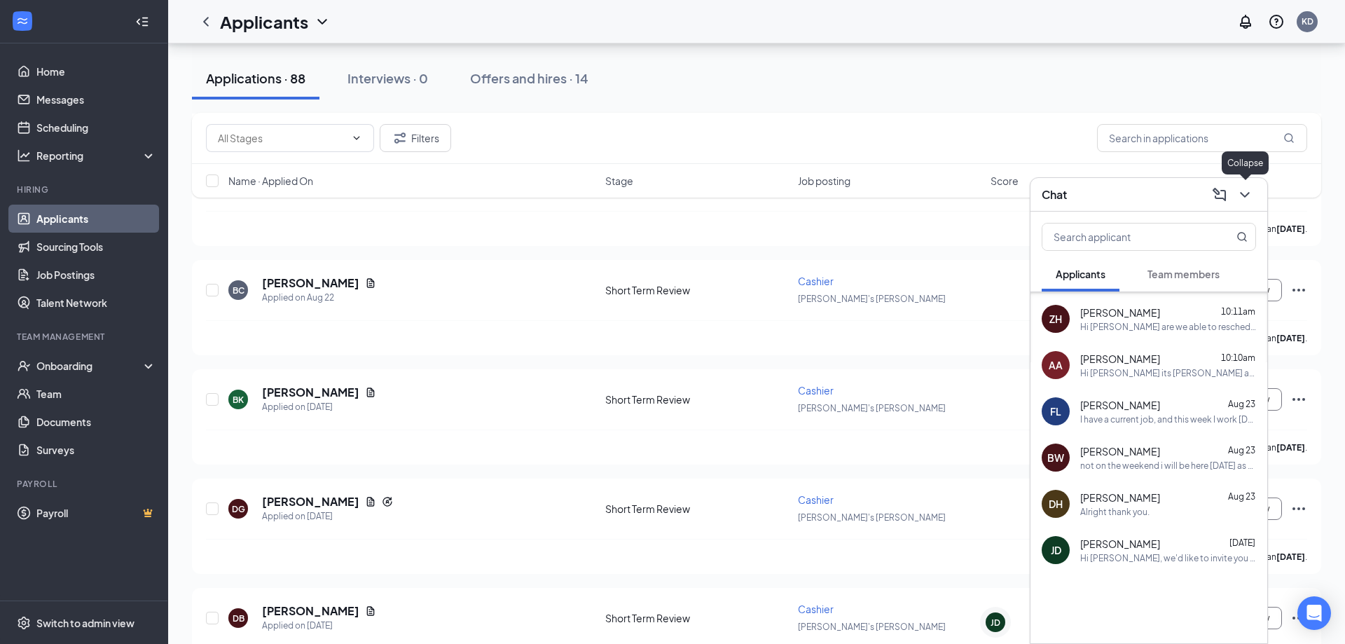
click at [1240, 193] on icon "ChevronDown" at bounding box center [1245, 194] width 17 height 17
